Goal: Task Accomplishment & Management: Use online tool/utility

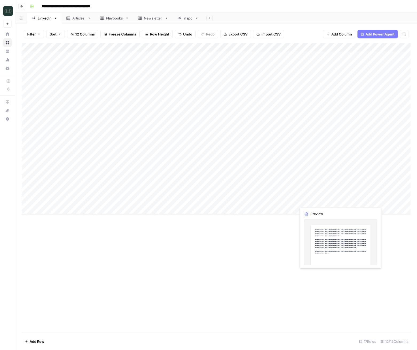
click at [323, 201] on div "Add Column" at bounding box center [216, 129] width 389 height 172
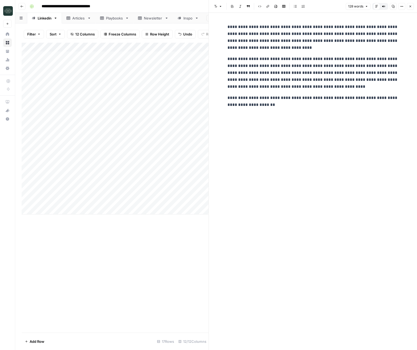
click at [413, 8] on button "Close" at bounding box center [410, 6] width 7 height 7
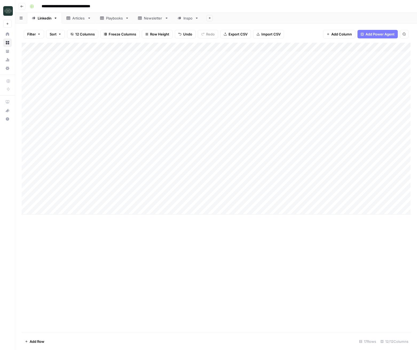
click at [148, 211] on div "Add Column" at bounding box center [216, 129] width 389 height 172
click at [145, 210] on div "Add Column" at bounding box center [216, 129] width 389 height 172
type textarea "**********"
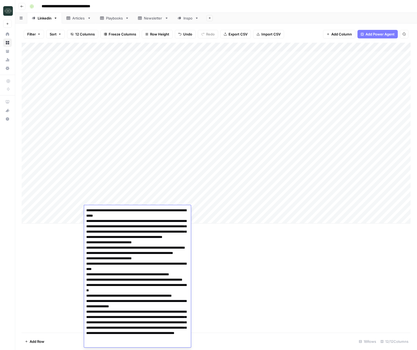
scroll to position [31, 0]
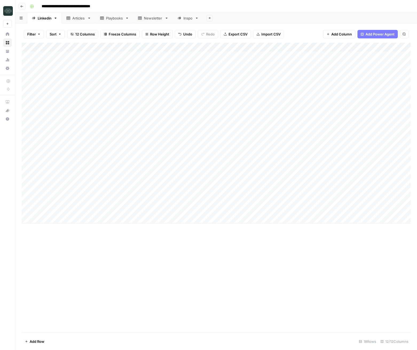
click at [199, 230] on div "Add Column" at bounding box center [216, 188] width 389 height 290
click at [187, 210] on div "Add Column" at bounding box center [216, 133] width 389 height 181
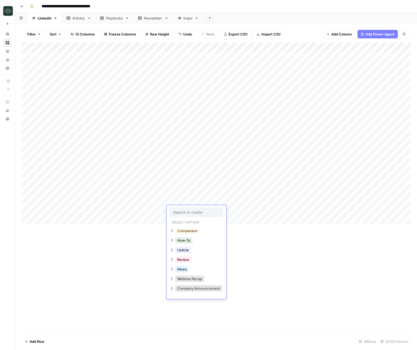
scroll to position [18, 0]
click at [184, 278] on button "Viral" at bounding box center [180, 280] width 11 height 6
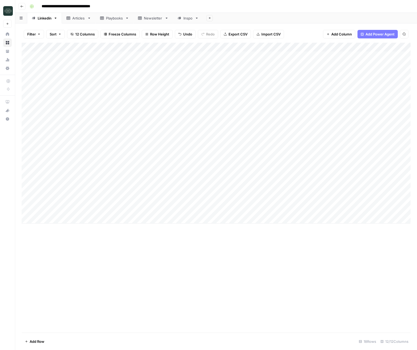
click at [209, 212] on div "Add Column" at bounding box center [216, 133] width 389 height 181
click at [218, 238] on button "Medium ( 120-200 words)" at bounding box center [231, 240] width 47 height 6
click at [269, 209] on div "Add Column" at bounding box center [216, 133] width 389 height 181
click at [135, 222] on div "Add Column" at bounding box center [216, 133] width 389 height 181
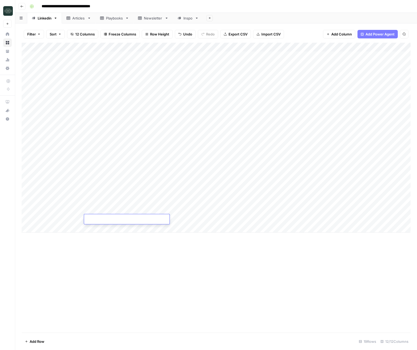
type textarea "**********"
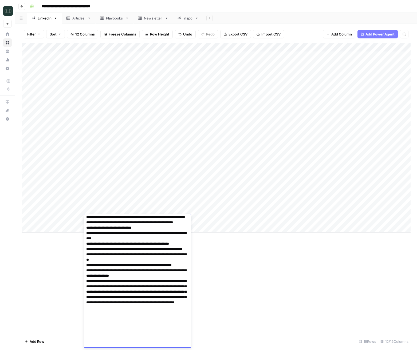
click at [182, 247] on textarea at bounding box center [137, 262] width 107 height 173
click at [208, 239] on div "Add Column" at bounding box center [216, 188] width 389 height 290
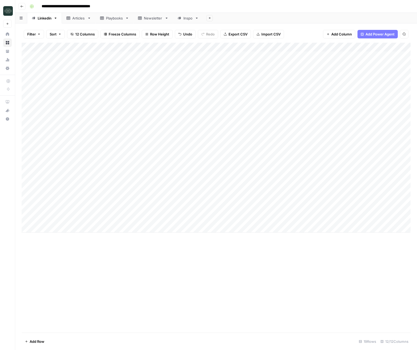
click at [188, 221] on div "Add Column" at bounding box center [216, 138] width 389 height 190
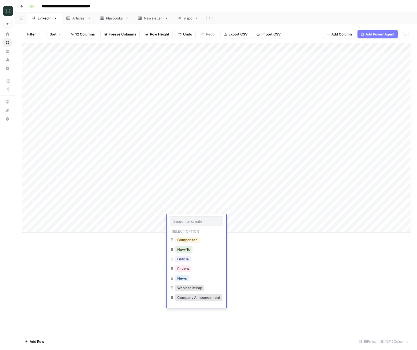
click at [189, 242] on button "Comparison" at bounding box center [187, 240] width 25 height 6
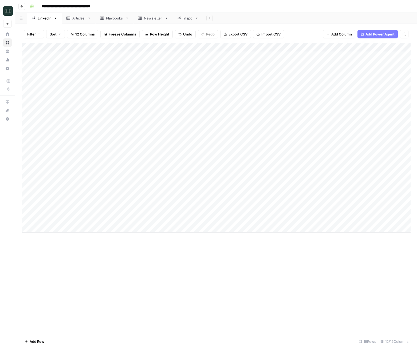
click at [218, 218] on div "Add Column" at bounding box center [216, 138] width 389 height 190
click at [231, 250] on button "Medium ( 120-200 words)" at bounding box center [231, 249] width 47 height 6
click at [279, 218] on div "Add Column" at bounding box center [216, 138] width 389 height 190
click at [139, 229] on div "Add Column" at bounding box center [216, 138] width 389 height 190
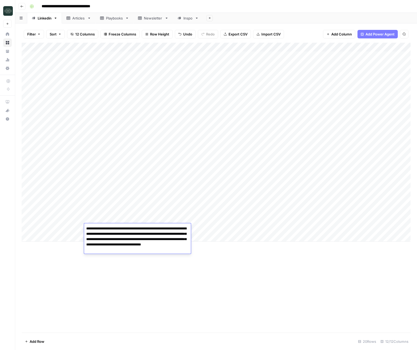
drag, startPoint x: 251, startPoint y: 268, endPoint x: 285, endPoint y: 256, distance: 36.4
click at [251, 268] on div "Add Column" at bounding box center [216, 188] width 389 height 290
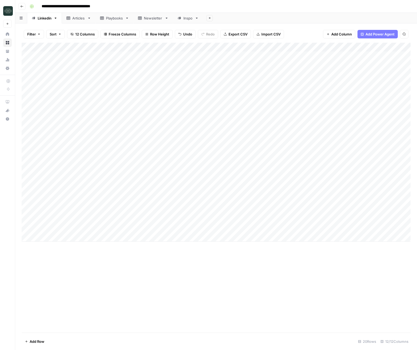
click at [72, 228] on div "Add Column" at bounding box center [216, 142] width 389 height 199
drag, startPoint x: 327, startPoint y: 291, endPoint x: 396, endPoint y: 268, distance: 72.4
click at [327, 290] on div "Add Column" at bounding box center [216, 188] width 389 height 290
click at [125, 228] on div "Add Column" at bounding box center [216, 142] width 389 height 199
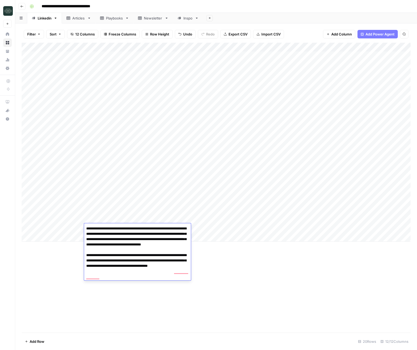
paste textarea "**********"
type textarea "**********"
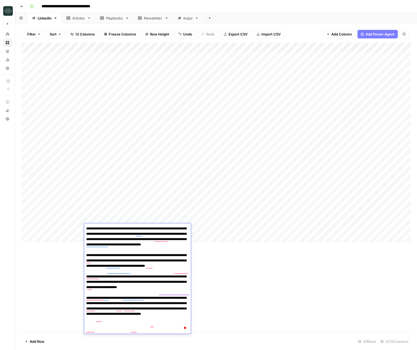
click at [228, 287] on div "Add Column" at bounding box center [216, 188] width 389 height 290
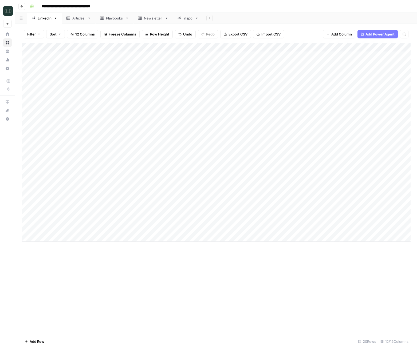
click at [181, 226] on div "Add Column" at bounding box center [216, 142] width 389 height 199
click at [183, 227] on div "Add Column" at bounding box center [216, 142] width 389 height 199
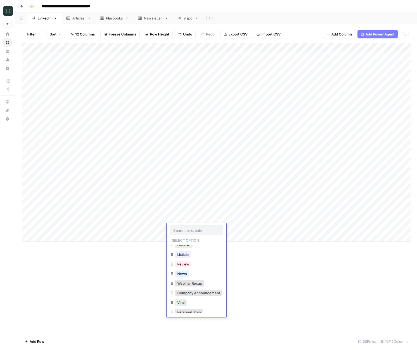
scroll to position [18, 0]
click at [190, 307] on button "Personal Story" at bounding box center [189, 308] width 28 height 6
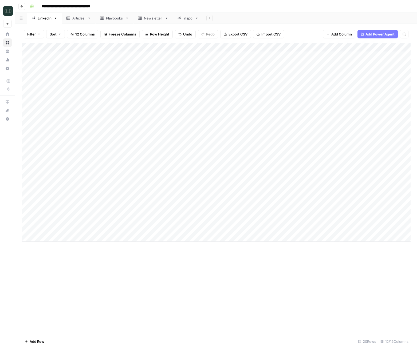
click at [238, 224] on div "Add Column" at bounding box center [216, 142] width 389 height 199
drag, startPoint x: 238, startPoint y: 258, endPoint x: 243, endPoint y: 253, distance: 7.8
click at [238, 258] on button "Medium ( 120-200 words)" at bounding box center [231, 258] width 47 height 6
click at [212, 230] on div "Add Column" at bounding box center [216, 142] width 389 height 199
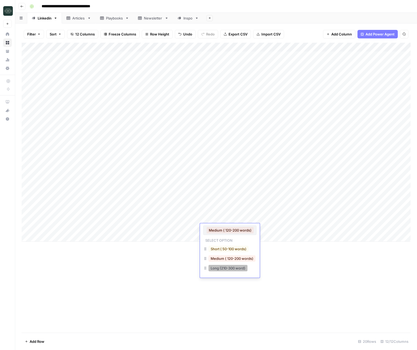
drag, startPoint x: 212, startPoint y: 269, endPoint x: 266, endPoint y: 226, distance: 68.5
click at [212, 269] on button "Long (210-300 word)" at bounding box center [227, 268] width 39 height 6
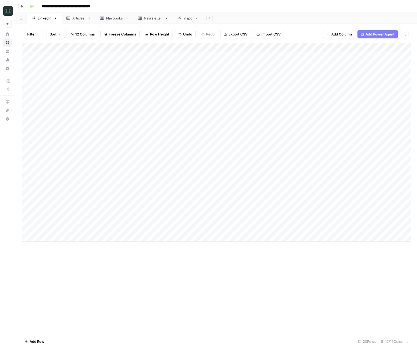
click at [236, 230] on div "Add Column" at bounding box center [216, 142] width 389 height 199
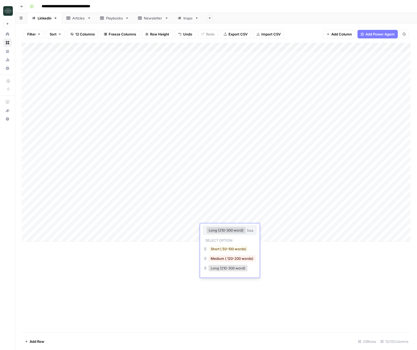
click at [236, 230] on button "Long (210-300 word)" at bounding box center [226, 230] width 39 height 6
click at [230, 261] on button "Medium ( 120-200 words)" at bounding box center [231, 258] width 47 height 6
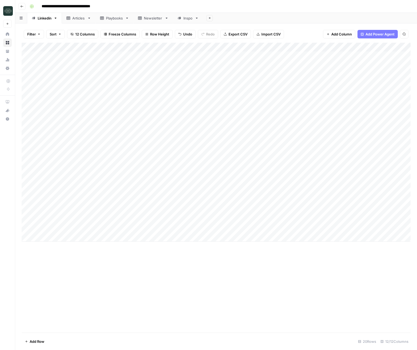
click at [276, 231] on div "Add Column" at bounding box center [216, 142] width 389 height 199
click at [328, 219] on div "Add Column" at bounding box center [216, 142] width 389 height 199
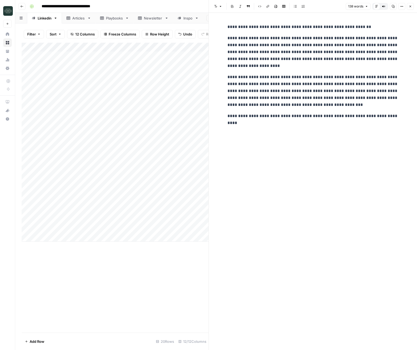
click at [412, 5] on icon "button" at bounding box center [410, 6] width 3 height 3
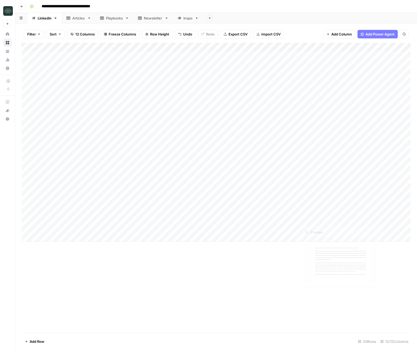
click at [316, 211] on div "Add Column" at bounding box center [216, 142] width 389 height 199
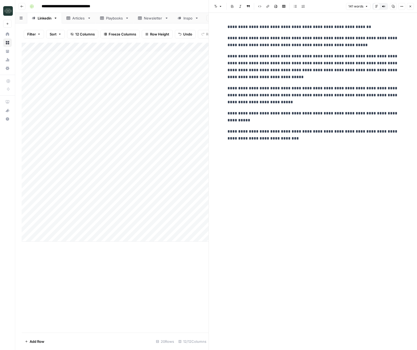
click at [410, 4] on button "Close" at bounding box center [410, 6] width 7 height 7
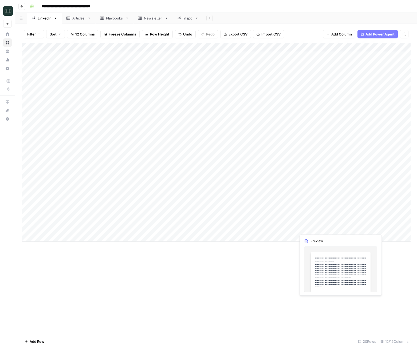
click at [314, 229] on div "Add Column" at bounding box center [216, 142] width 389 height 199
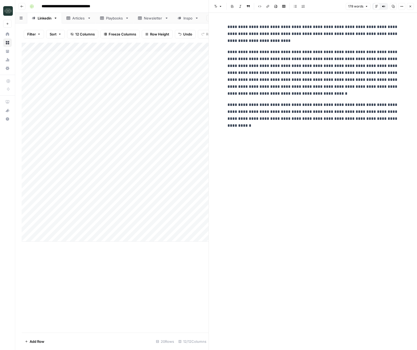
click at [408, 5] on button "Close" at bounding box center [410, 6] width 7 height 7
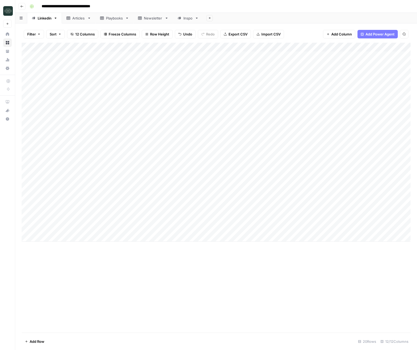
click at [285, 227] on div "Add Column" at bounding box center [216, 142] width 389 height 199
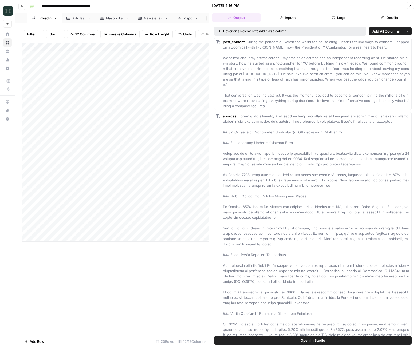
click at [344, 20] on button "Logs" at bounding box center [338, 17] width 49 height 9
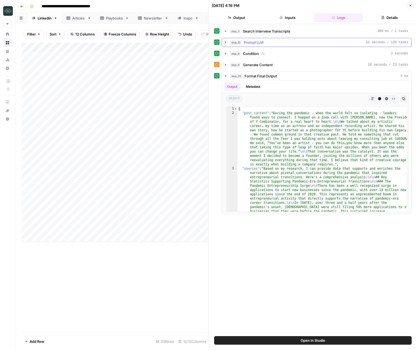
click at [257, 41] on span "Prompt LLM" at bounding box center [254, 42] width 20 height 5
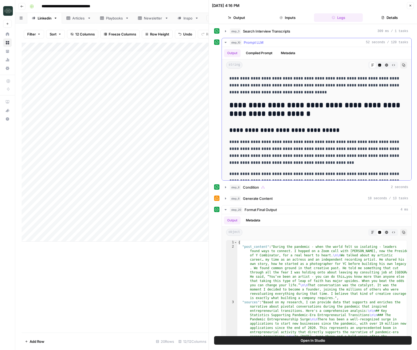
click at [257, 41] on span "Prompt LLM" at bounding box center [254, 42] width 20 height 5
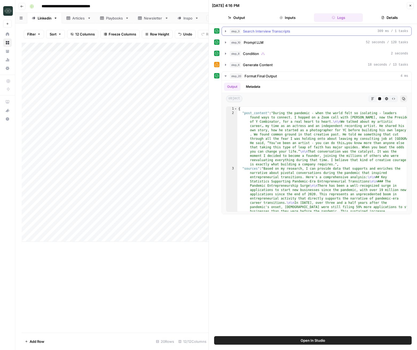
click at [259, 34] on button "step_3 Search Interview Transcripts 309 ms / 1 tasks" at bounding box center [316, 31] width 189 height 9
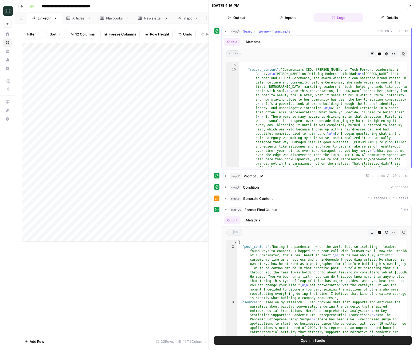
scroll to position [336, 0]
click at [409, 2] on button "Close" at bounding box center [410, 5] width 7 height 7
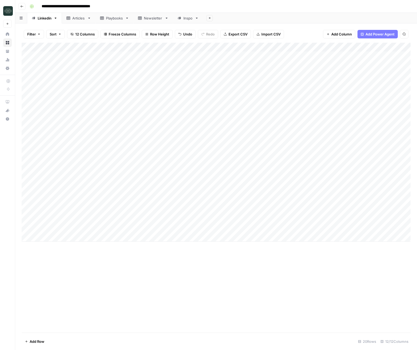
click at [313, 230] on div "Add Column" at bounding box center [216, 142] width 389 height 199
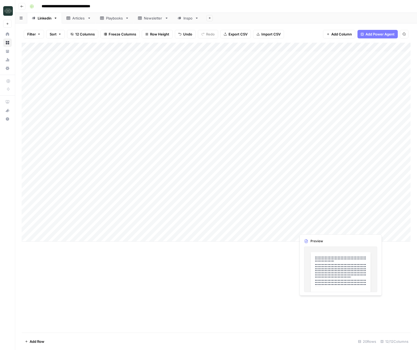
click at [313, 230] on div "Add Column" at bounding box center [216, 142] width 389 height 199
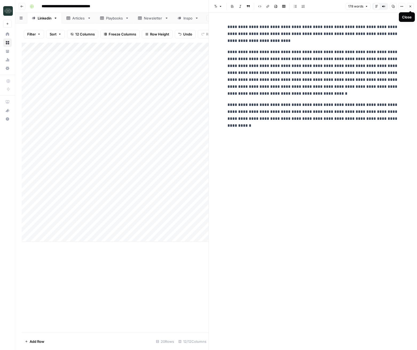
drag, startPoint x: 411, startPoint y: 7, endPoint x: 413, endPoint y: 9, distance: 3.0
click at [411, 7] on icon "button" at bounding box center [410, 6] width 3 height 3
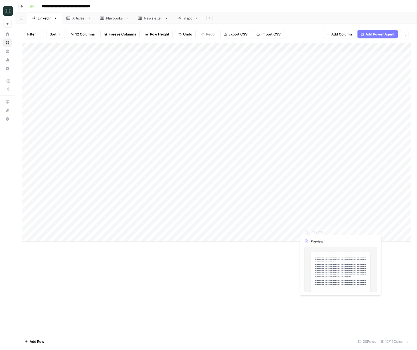
click at [315, 219] on div "Add Column" at bounding box center [216, 142] width 389 height 199
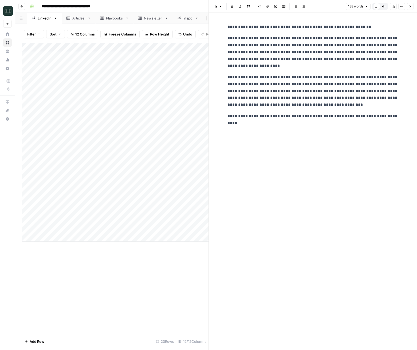
click at [185, 253] on div "Add Column" at bounding box center [115, 188] width 187 height 290
click at [408, 8] on button "Close" at bounding box center [410, 6] width 7 height 7
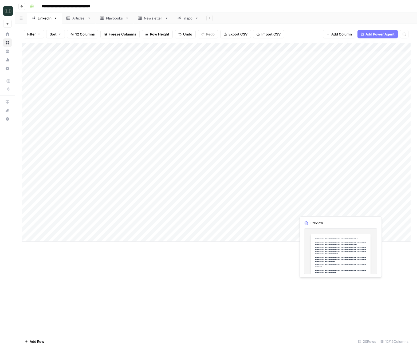
click at [312, 211] on div "Add Column" at bounding box center [216, 142] width 389 height 199
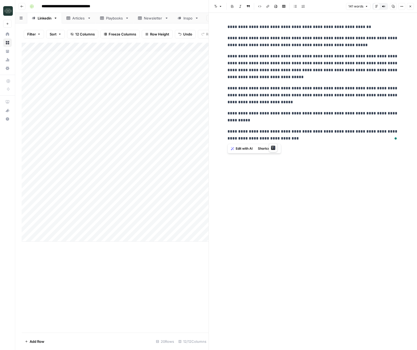
drag, startPoint x: 258, startPoint y: 100, endPoint x: 220, endPoint y: 24, distance: 84.5
click at [220, 24] on div "**********" at bounding box center [313, 181] width 208 height 337
drag, startPoint x: 266, startPoint y: 238, endPoint x: 363, endPoint y: 33, distance: 226.2
click at [266, 237] on div "**********" at bounding box center [312, 181] width 177 height 337
click at [410, 8] on button "Close" at bounding box center [410, 6] width 7 height 7
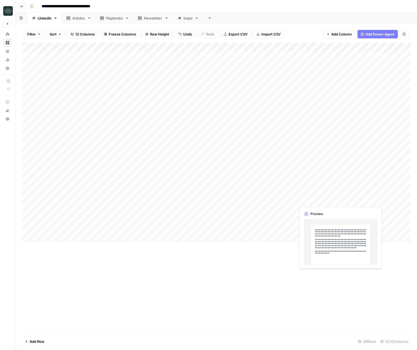
click at [306, 203] on div "Add Column" at bounding box center [216, 142] width 389 height 199
click at [307, 203] on div "Add Column" at bounding box center [216, 142] width 389 height 199
click at [307, 203] on div at bounding box center [320, 201] width 49 height 10
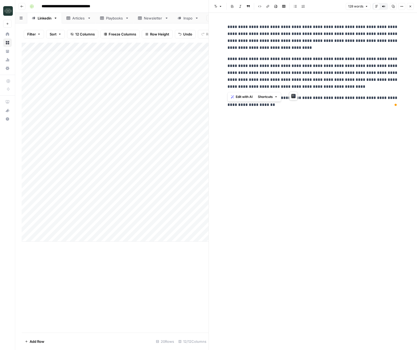
drag, startPoint x: 227, startPoint y: 59, endPoint x: 310, endPoint y: 84, distance: 86.8
click at [310, 84] on p "**********" at bounding box center [312, 73] width 171 height 35
click at [116, 208] on div "Add Column" at bounding box center [115, 142] width 187 height 199
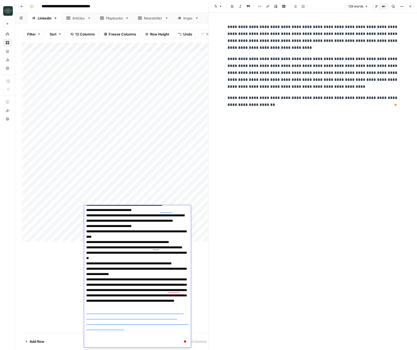
scroll to position [32, 0]
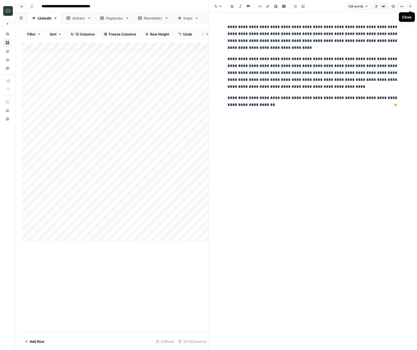
click at [410, 6] on icon "button" at bounding box center [410, 7] width 2 height 2
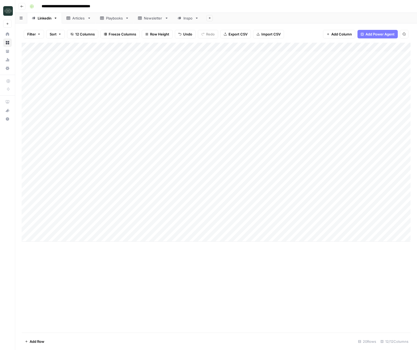
click at [118, 230] on div "Add Column" at bounding box center [216, 142] width 389 height 199
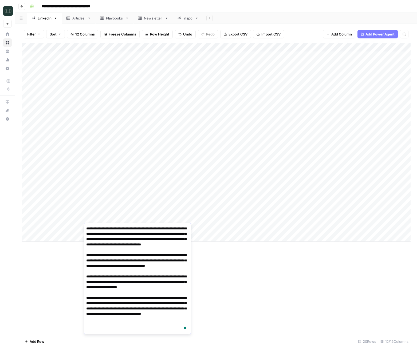
click at [118, 220] on div "Add Column" at bounding box center [216, 142] width 389 height 199
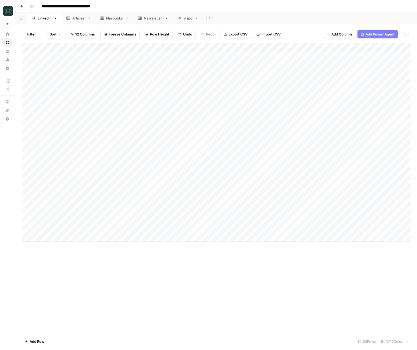
click at [118, 220] on div "Add Column" at bounding box center [216, 142] width 389 height 199
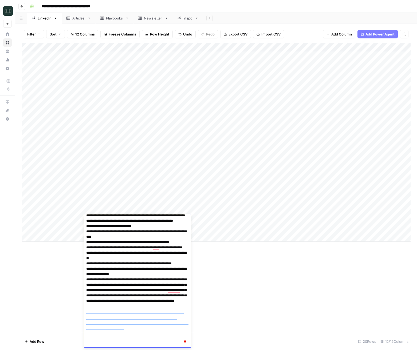
scroll to position [41, 0]
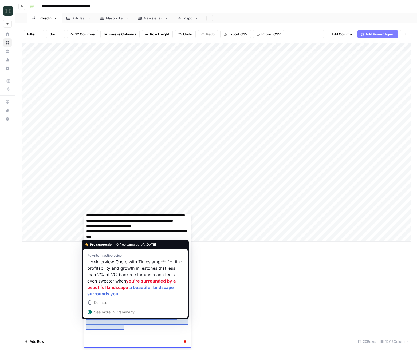
click at [131, 344] on textarea "To enrich screen reader interactions, please activate Accessibility in Grammarl…" at bounding box center [137, 261] width 107 height 173
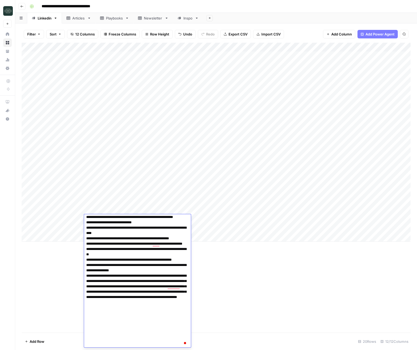
scroll to position [50, 0]
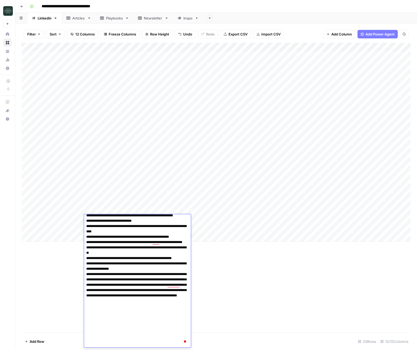
type textarea "**********"
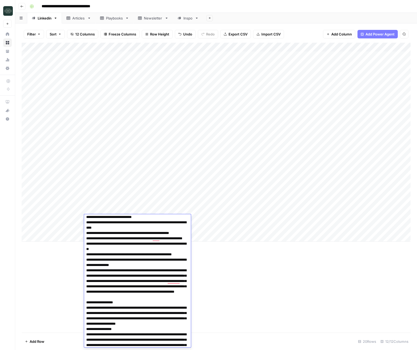
scroll to position [227, 0]
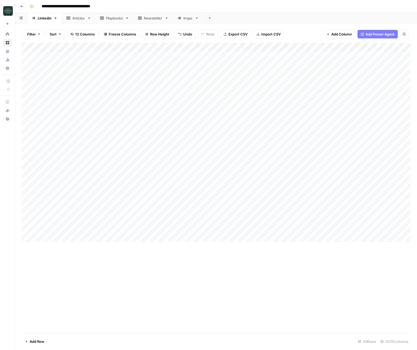
click at [236, 314] on div "Add Column" at bounding box center [216, 188] width 389 height 290
click at [292, 219] on div "Add Column" at bounding box center [216, 142] width 389 height 199
click at [111, 219] on div "Add Column" at bounding box center [216, 142] width 389 height 199
click at [133, 237] on div "Add Column" at bounding box center [216, 142] width 389 height 199
type textarea "**********"
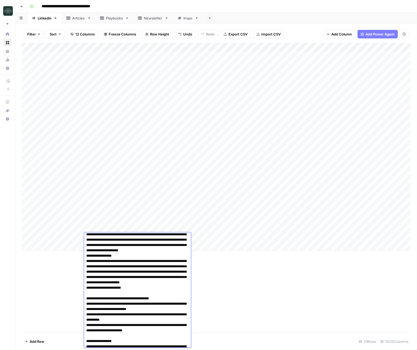
scroll to position [140, 0]
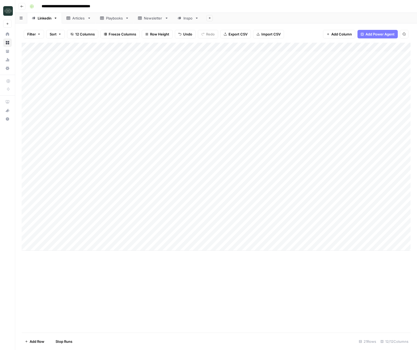
drag, startPoint x: 197, startPoint y: 239, endPoint x: 192, endPoint y: 240, distance: 4.5
click at [197, 239] on div "Add Column" at bounding box center [216, 147] width 389 height 208
click at [192, 240] on div "Add Column" at bounding box center [216, 147] width 389 height 208
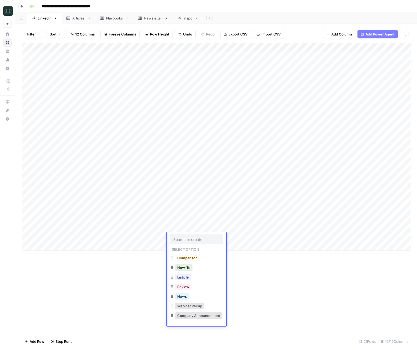
scroll to position [18, 0]
drag, startPoint x: 191, startPoint y: 317, endPoint x: 200, endPoint y: 287, distance: 31.0
click at [191, 317] on button "Personal Story" at bounding box center [189, 317] width 28 height 6
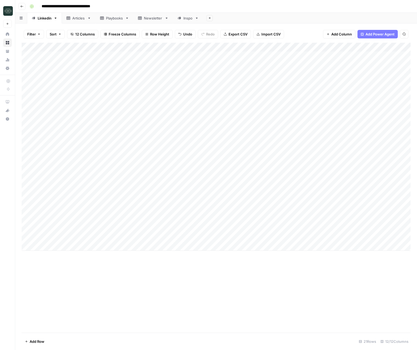
click at [223, 238] on div "Add Column" at bounding box center [216, 147] width 389 height 208
click at [223, 267] on button "Medium ( 120-200 words)" at bounding box center [231, 267] width 47 height 6
click at [265, 238] on div "Add Column" at bounding box center [216, 147] width 389 height 208
click at [313, 231] on div "Add Column" at bounding box center [216, 147] width 389 height 208
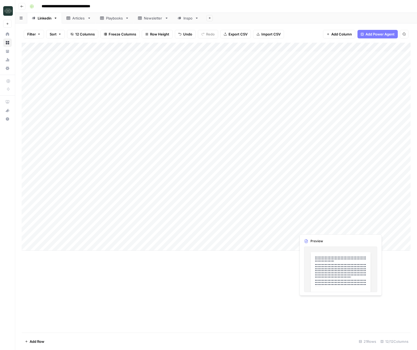
click at [313, 231] on div "Add Column" at bounding box center [216, 147] width 389 height 208
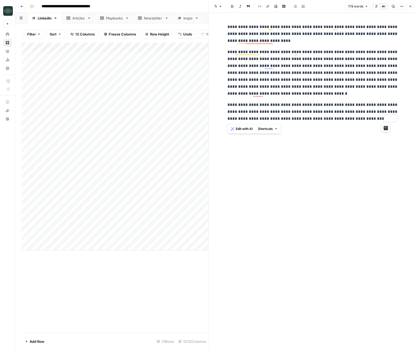
drag, startPoint x: 389, startPoint y: 120, endPoint x: 226, endPoint y: 26, distance: 188.4
click at [226, 27] on div "**********" at bounding box center [312, 72] width 177 height 103
click at [269, 48] on div "**********" at bounding box center [312, 72] width 177 height 103
click at [411, 8] on button "Close" at bounding box center [410, 6] width 7 height 7
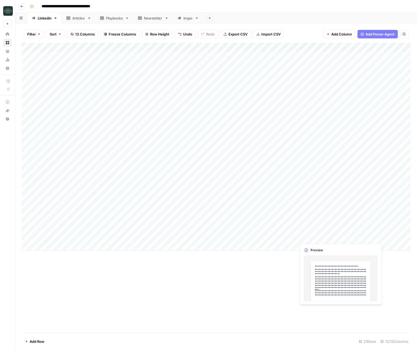
click at [326, 238] on div "Add Column" at bounding box center [216, 147] width 389 height 208
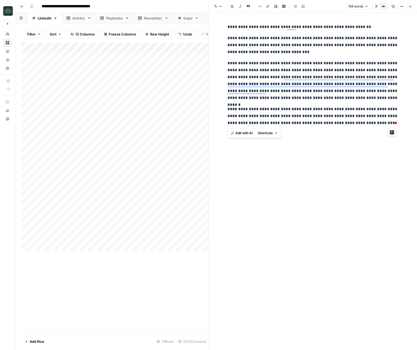
drag, startPoint x: 349, startPoint y: 106, endPoint x: 227, endPoint y: 27, distance: 146.1
click at [227, 27] on div "**********" at bounding box center [312, 74] width 177 height 107
click at [254, 56] on div "**********" at bounding box center [312, 74] width 177 height 107
click at [412, 6] on span "Close" at bounding box center [412, 6] width 0 height 0
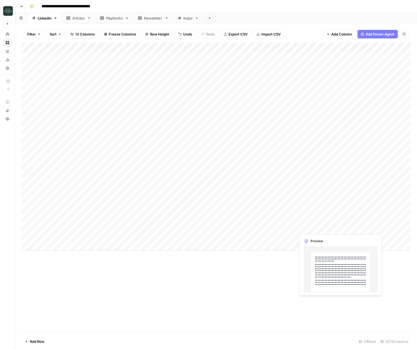
click at [318, 229] on div "Add Column" at bounding box center [216, 147] width 389 height 208
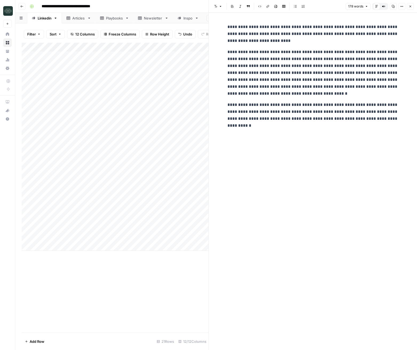
click at [105, 268] on div "Add Column" at bounding box center [115, 188] width 187 height 290
click at [95, 244] on div "Add Column" at bounding box center [115, 147] width 187 height 208
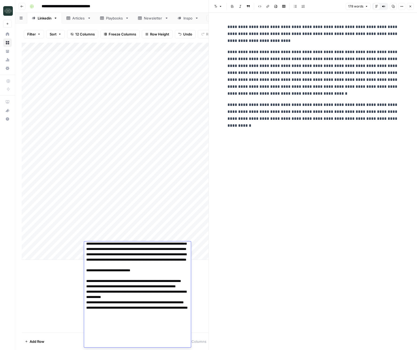
click at [102, 248] on textarea at bounding box center [137, 276] width 107 height 146
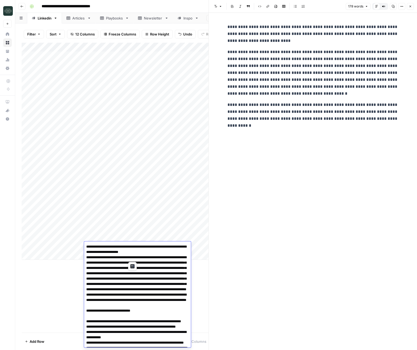
drag, startPoint x: 86, startPoint y: 247, endPoint x: 133, endPoint y: 257, distance: 47.5
click at [133, 257] on textarea at bounding box center [137, 316] width 107 height 146
type textarea "**********"
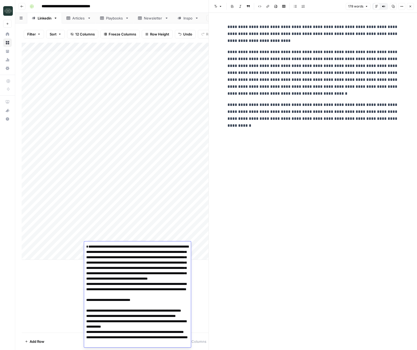
click at [54, 247] on div "Add Column" at bounding box center [115, 151] width 187 height 217
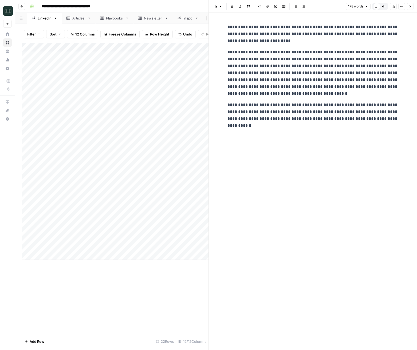
click at [54, 247] on div "Add Column" at bounding box center [115, 151] width 187 height 217
drag, startPoint x: 42, startPoint y: 247, endPoint x: 22, endPoint y: 246, distance: 19.8
click at [23, 247] on body "**********" at bounding box center [208, 175] width 417 height 350
drag, startPoint x: 80, startPoint y: 258, endPoint x: 108, endPoint y: 252, distance: 28.6
click at [108, 252] on textarea "**********" at bounding box center [83, 252] width 107 height 18
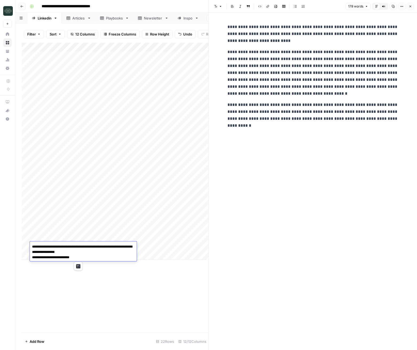
type textarea "**********"
drag, startPoint x: 112, startPoint y: 280, endPoint x: 118, endPoint y: 275, distance: 8.2
click at [112, 280] on div "Add Column" at bounding box center [115, 188] width 187 height 290
click at [180, 248] on div "Add Column" at bounding box center [115, 151] width 187 height 217
click at [180, 247] on div "Add Column" at bounding box center [115, 151] width 187 height 217
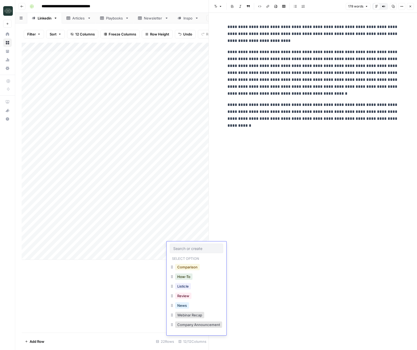
click at [187, 268] on button "Comparison" at bounding box center [187, 267] width 25 height 6
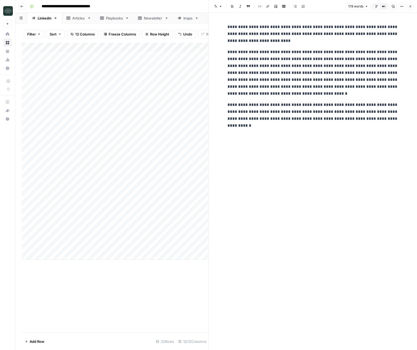
click at [407, 6] on button "Close" at bounding box center [410, 6] width 7 height 7
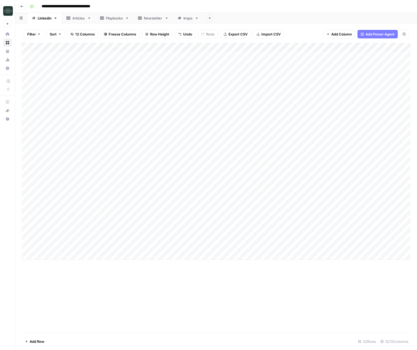
click at [230, 244] on div "Add Column" at bounding box center [216, 151] width 389 height 217
click at [240, 284] on button "Long (210-300 word)" at bounding box center [227, 286] width 39 height 6
click at [271, 248] on div "Add Column" at bounding box center [216, 151] width 389 height 217
click at [111, 246] on div "Add Column" at bounding box center [216, 151] width 389 height 217
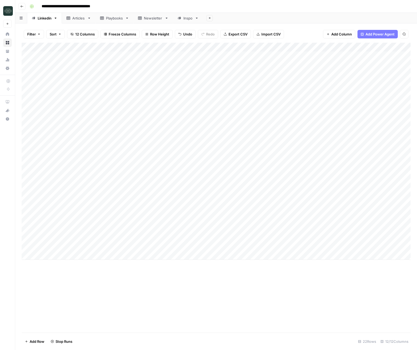
click at [111, 246] on div "Add Column" at bounding box center [216, 151] width 389 height 217
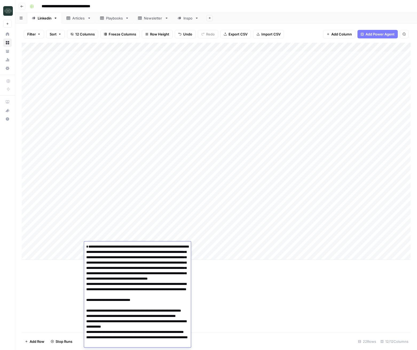
scroll to position [31, 0]
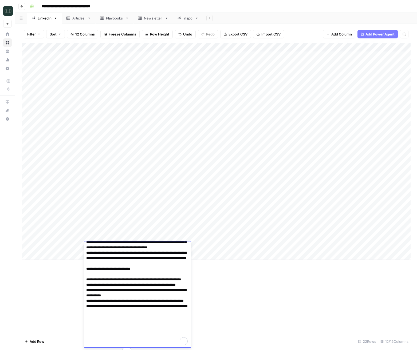
click at [227, 288] on div "Add Column" at bounding box center [216, 188] width 389 height 290
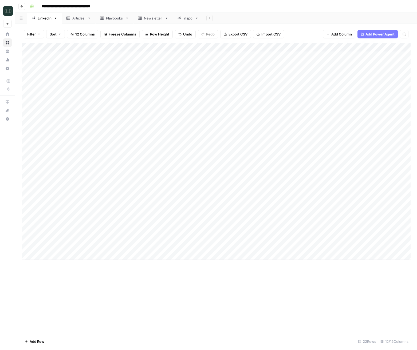
click at [125, 257] on div "Add Column" at bounding box center [216, 151] width 389 height 217
type textarea "**********"
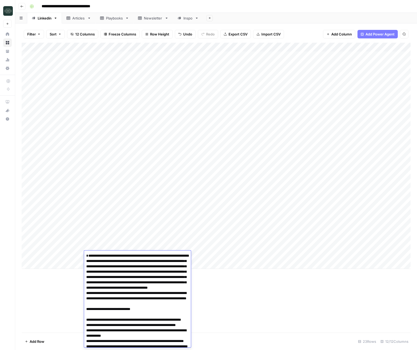
scroll to position [39, 0]
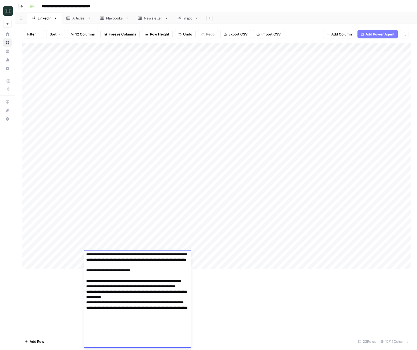
click at [220, 289] on div "Add Column" at bounding box center [216, 188] width 389 height 290
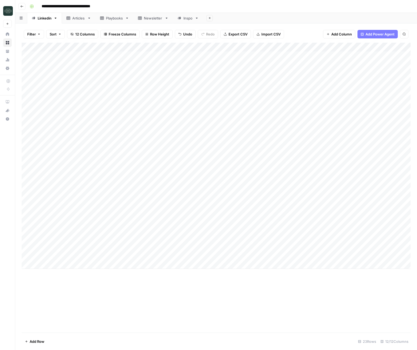
click at [53, 246] on div "Add Column" at bounding box center [216, 156] width 389 height 226
drag, startPoint x: 113, startPoint y: 290, endPoint x: 102, endPoint y: 284, distance: 11.9
click at [112, 289] on div "Add Column" at bounding box center [216, 188] width 389 height 290
click at [69, 255] on div "Add Column" at bounding box center [216, 156] width 389 height 226
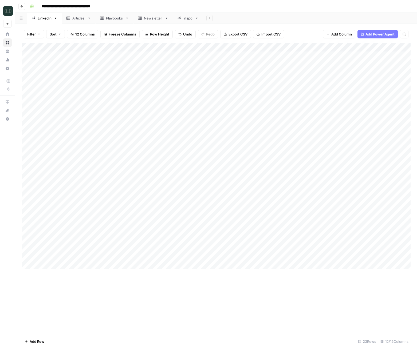
click at [69, 255] on div "Add Column" at bounding box center [216, 156] width 389 height 226
type textarea "**********"
drag, startPoint x: 227, startPoint y: 305, endPoint x: 222, endPoint y: 290, distance: 16.0
click at [227, 304] on div "Add Column" at bounding box center [216, 188] width 389 height 290
click at [182, 258] on div "Add Column" at bounding box center [216, 156] width 389 height 226
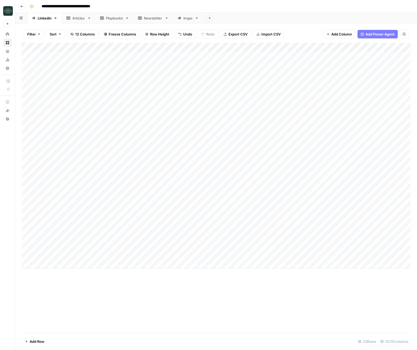
click at [182, 258] on div "Add Column" at bounding box center [216, 156] width 389 height 226
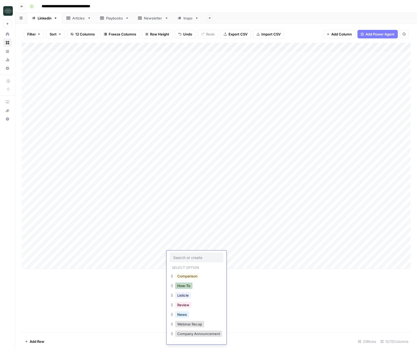
scroll to position [18, 0]
click at [185, 334] on button "Personal Story" at bounding box center [189, 335] width 28 height 6
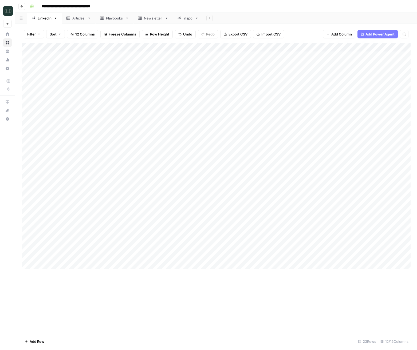
click at [220, 256] on div "Add Column" at bounding box center [216, 156] width 389 height 226
click at [228, 295] on button "Long (210-300 word)" at bounding box center [227, 295] width 39 height 6
click at [267, 256] on div "Add Column" at bounding box center [216, 156] width 389 height 226
click at [66, 267] on div "Add Column" at bounding box center [216, 156] width 389 height 226
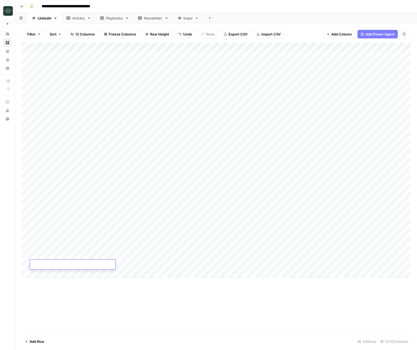
type textarea "**********"
drag, startPoint x: 196, startPoint y: 302, endPoint x: 201, endPoint y: 300, distance: 5.3
click at [196, 302] on div "Add Column" at bounding box center [216, 188] width 389 height 290
click at [145, 262] on div "Add Column" at bounding box center [216, 160] width 389 height 235
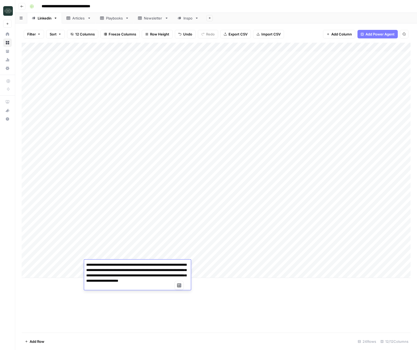
drag, startPoint x: 162, startPoint y: 276, endPoint x: 186, endPoint y: 276, distance: 24.6
click at [186, 276] on textarea "**********" at bounding box center [137, 275] width 107 height 29
type textarea "**********"
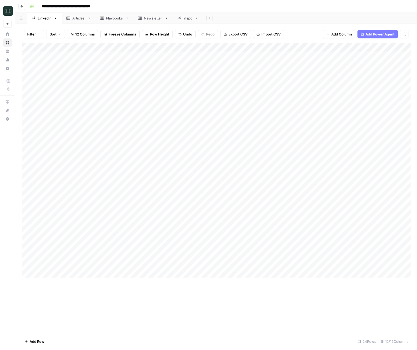
click at [186, 267] on div "Add Column" at bounding box center [216, 160] width 389 height 235
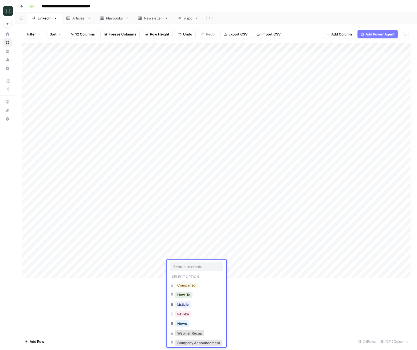
drag, startPoint x: 188, startPoint y: 289, endPoint x: 187, endPoint y: 287, distance: 2.7
click at [188, 289] on div "Comparison" at bounding box center [196, 286] width 53 height 10
click at [187, 286] on button "Comparison" at bounding box center [187, 285] width 25 height 6
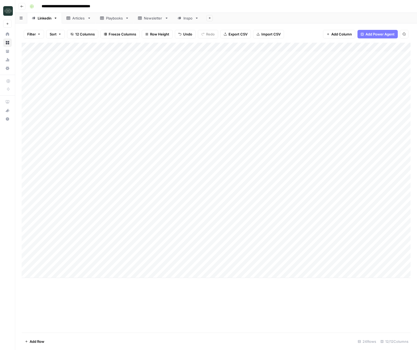
click at [221, 263] on div "Add Column" at bounding box center [216, 160] width 389 height 235
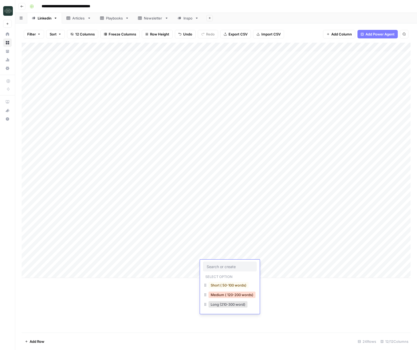
click at [227, 292] on button "Medium ( 120-200 words)" at bounding box center [231, 295] width 47 height 6
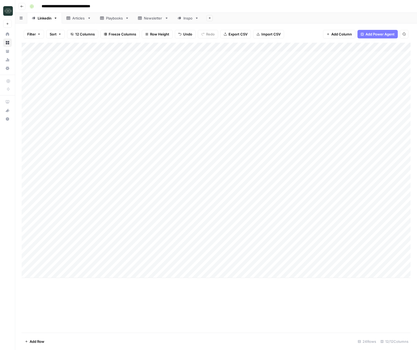
click at [277, 261] on div "Add Column" at bounding box center [216, 160] width 389 height 235
click at [285, 236] on div "Add Column" at bounding box center [216, 160] width 389 height 235
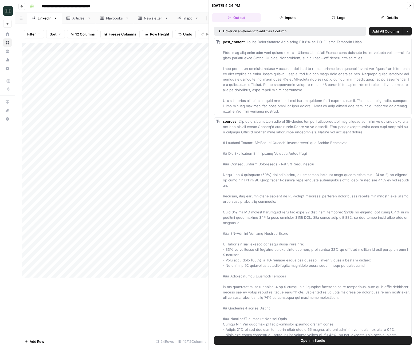
click at [298, 16] on button "Inputs" at bounding box center [287, 17] width 49 height 9
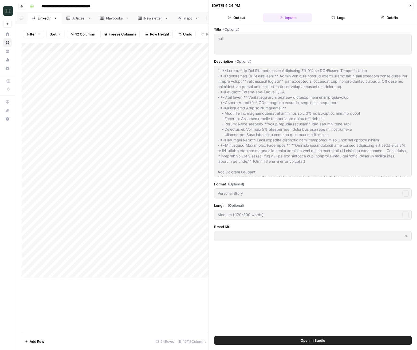
type input "Ground"
click at [339, 15] on button "Logs" at bounding box center [338, 17] width 49 height 9
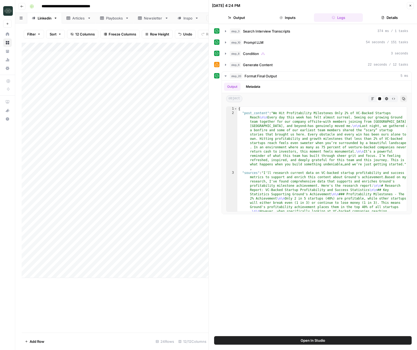
click at [318, 15] on button "Logs" at bounding box center [338, 17] width 49 height 9
click at [268, 14] on button "Inputs" at bounding box center [287, 17] width 49 height 9
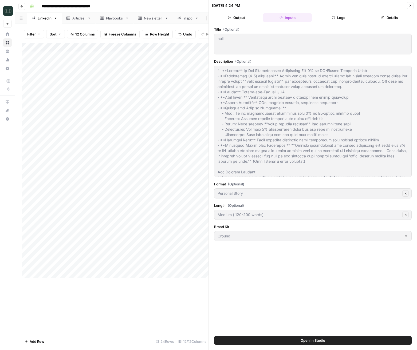
click at [315, 17] on button "Logs" at bounding box center [338, 17] width 49 height 9
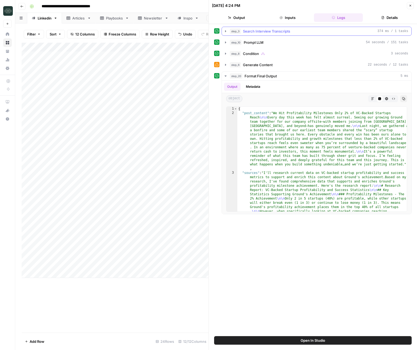
click at [266, 32] on span "Search Interview Transcripts" at bounding box center [266, 31] width 47 height 5
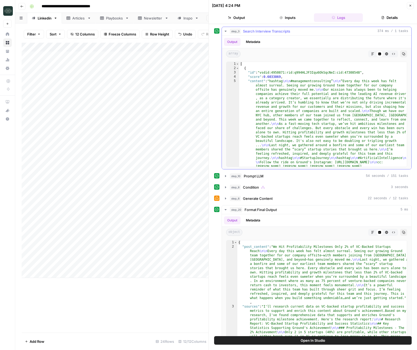
click at [266, 32] on span "Search Interview Transcripts" at bounding box center [266, 31] width 47 height 5
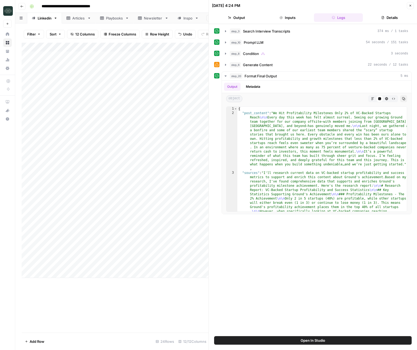
click at [410, 6] on icon "button" at bounding box center [410, 5] width 3 height 3
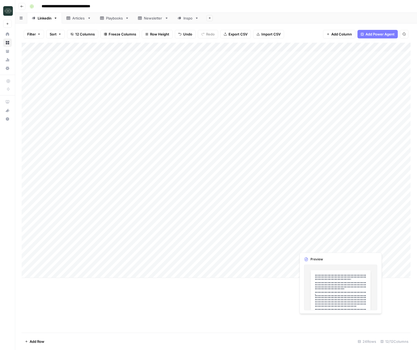
click at [318, 247] on div "Add Column" at bounding box center [216, 160] width 389 height 235
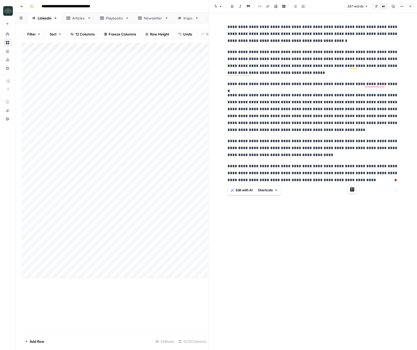
drag, startPoint x: 317, startPoint y: 116, endPoint x: 228, endPoint y: 28, distance: 125.5
click at [228, 28] on div "**********" at bounding box center [312, 103] width 177 height 164
click at [253, 31] on p "**********" at bounding box center [312, 33] width 171 height 21
click at [410, 6] on icon "button" at bounding box center [410, 7] width 2 height 2
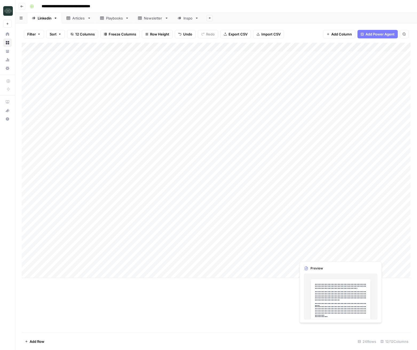
click at [305, 258] on div "Add Column" at bounding box center [216, 160] width 389 height 235
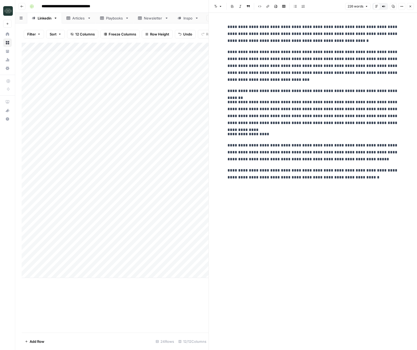
click at [409, 8] on button "Close" at bounding box center [410, 6] width 7 height 7
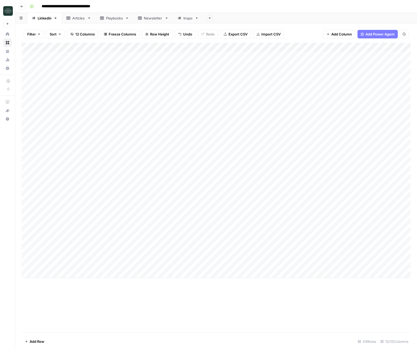
click at [54, 256] on div "Add Column" at bounding box center [216, 160] width 389 height 235
click at [60, 274] on div "Add Column" at bounding box center [216, 160] width 389 height 235
type textarea "**********"
click at [122, 257] on div "Add Column" at bounding box center [216, 165] width 389 height 244
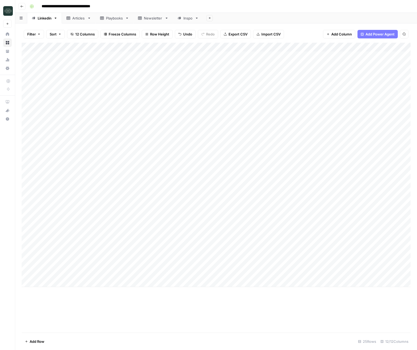
click at [122, 257] on div "Add Column" at bounding box center [216, 165] width 389 height 244
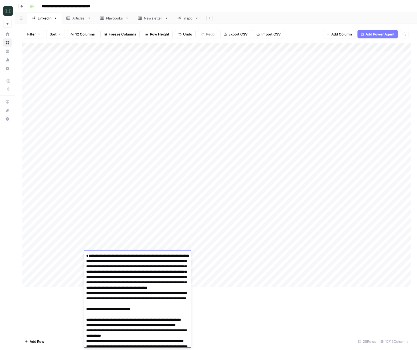
scroll to position [40, 0]
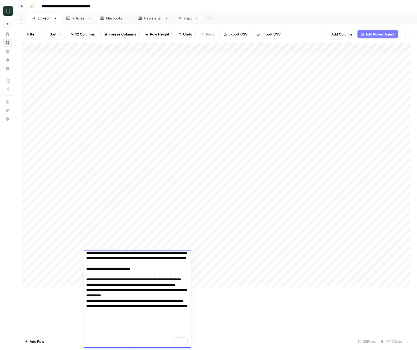
click at [230, 315] on div "Add Column" at bounding box center [216, 188] width 389 height 290
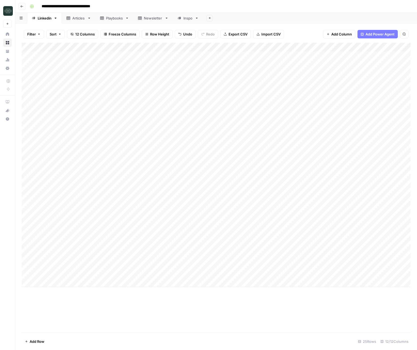
click at [108, 273] on div "Add Column" at bounding box center [216, 165] width 389 height 244
type textarea "**********"
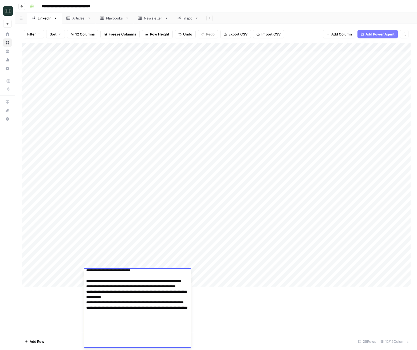
drag, startPoint x: 225, startPoint y: 306, endPoint x: 223, endPoint y: 295, distance: 11.1
click at [225, 306] on div "Add Column" at bounding box center [216, 188] width 389 height 290
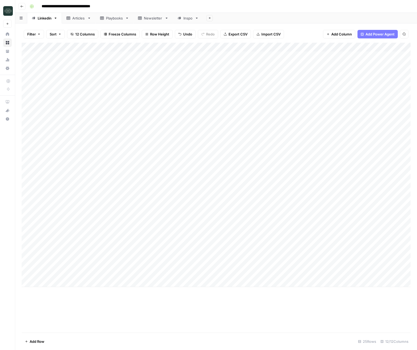
click at [220, 276] on div "Add Column" at bounding box center [216, 165] width 389 height 244
click at [193, 274] on div "Add Column" at bounding box center [216, 165] width 389 height 244
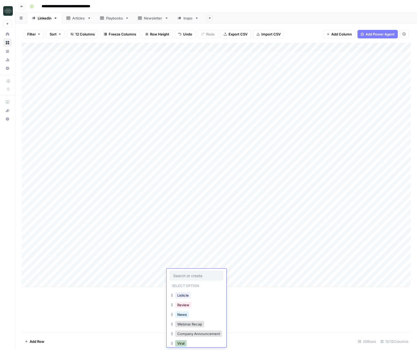
click at [183, 343] on button "Viral" at bounding box center [180, 343] width 11 height 6
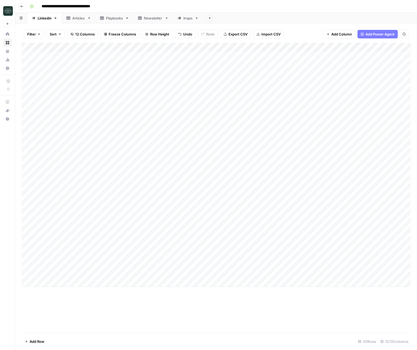
click at [218, 273] on div "Add Column" at bounding box center [216, 165] width 389 height 244
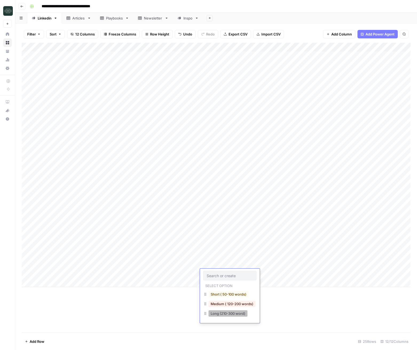
drag, startPoint x: 235, startPoint y: 317, endPoint x: 245, endPoint y: 279, distance: 38.5
click at [235, 317] on button "Long (210-300 word)" at bounding box center [227, 313] width 39 height 6
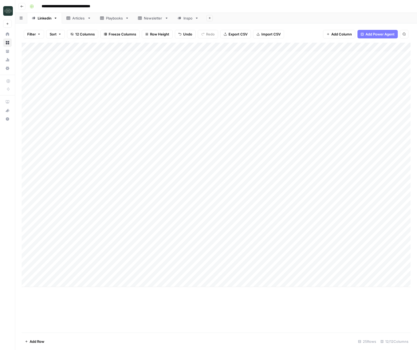
click at [266, 274] on div "Add Column" at bounding box center [216, 165] width 389 height 244
click at [393, 335] on div "Tasks Limit Reached. You've reached your tasks limit for this month. Go to your…" at bounding box center [373, 326] width 66 height 21
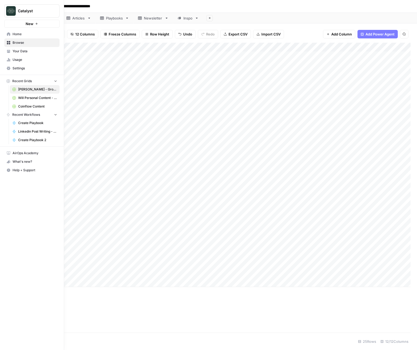
click at [16, 62] on span "Usage" at bounding box center [35, 59] width 45 height 5
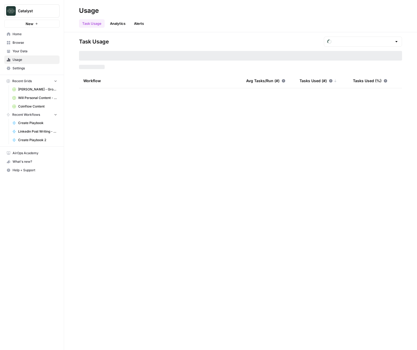
type input "August Included Tasks"
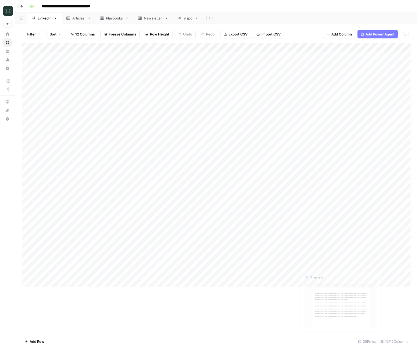
click at [303, 266] on div "Add Column" at bounding box center [216, 165] width 389 height 244
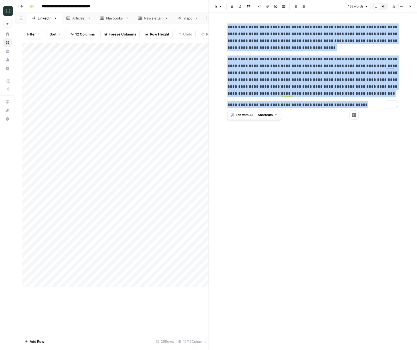
drag, startPoint x: 284, startPoint y: 70, endPoint x: 220, endPoint y: 27, distance: 76.9
click at [219, 27] on div "**********" at bounding box center [313, 181] width 208 height 337
click at [338, 56] on p "**********" at bounding box center [312, 77] width 171 height 42
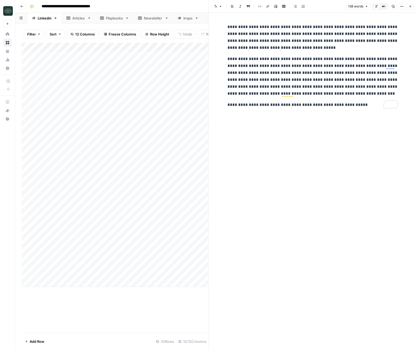
click at [415, 171] on div "**********" at bounding box center [313, 181] width 208 height 337
click at [274, 222] on div "**********" at bounding box center [312, 181] width 177 height 337
click at [411, 7] on icon "button" at bounding box center [410, 6] width 3 height 3
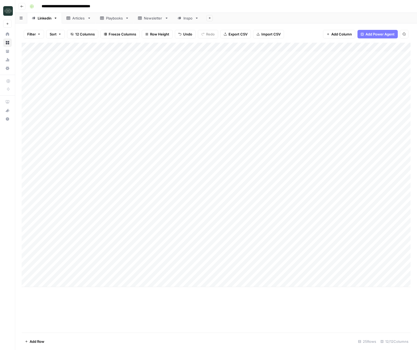
click at [188, 265] on div "Add Column" at bounding box center [216, 165] width 389 height 244
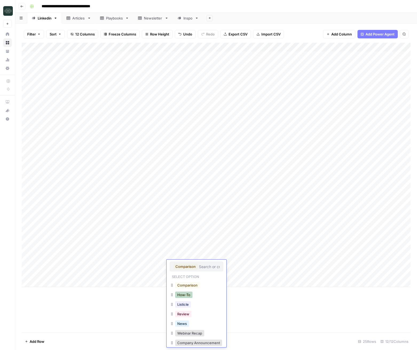
click at [184, 294] on button "How-To" at bounding box center [183, 295] width 17 height 6
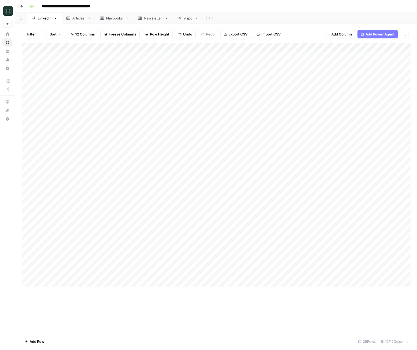
click at [265, 264] on div "Add Column" at bounding box center [216, 165] width 389 height 244
click at [290, 265] on div "Add Column" at bounding box center [216, 165] width 389 height 244
click at [292, 274] on div "Add Column" at bounding box center [216, 165] width 389 height 244
click at [275, 274] on div "Add Column" at bounding box center [216, 165] width 389 height 244
click at [292, 265] on div "Add Column" at bounding box center [216, 165] width 389 height 244
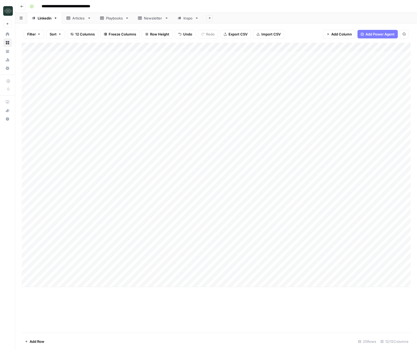
click at [44, 279] on div "Add Column" at bounding box center [216, 165] width 389 height 244
type textarea "**********"
click at [120, 309] on div "Add Column" at bounding box center [216, 188] width 389 height 290
click at [135, 284] on div "Add Column" at bounding box center [216, 170] width 389 height 254
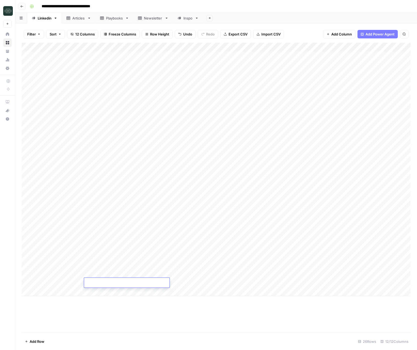
type textarea "**********"
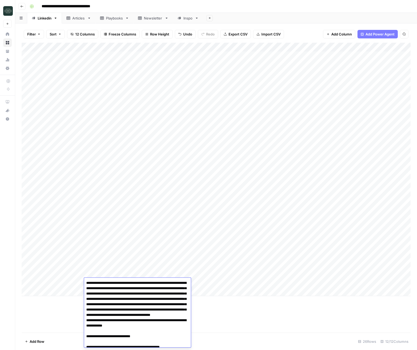
scroll to position [55, 0]
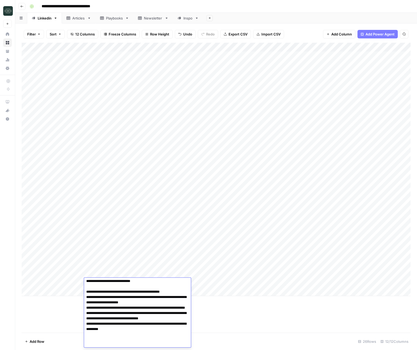
click at [226, 310] on div "Add Column" at bounding box center [216, 188] width 389 height 290
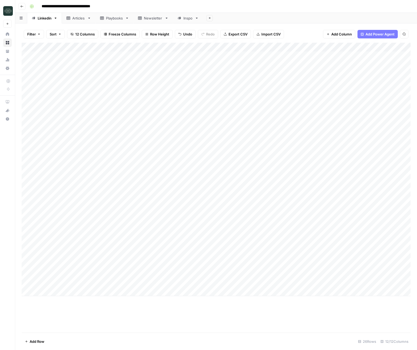
click at [179, 285] on div "Add Column" at bounding box center [216, 170] width 389 height 254
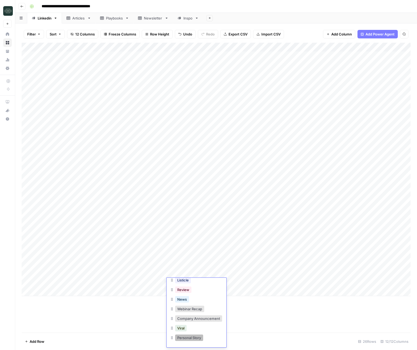
click at [192, 339] on button "Personal Story" at bounding box center [189, 338] width 28 height 6
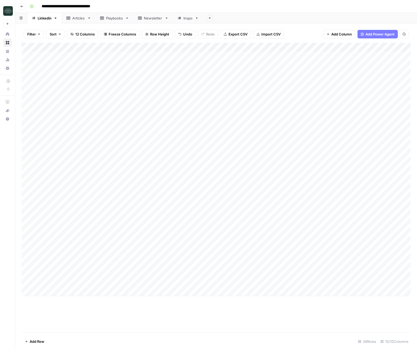
click at [218, 283] on div "Add Column" at bounding box center [216, 170] width 389 height 254
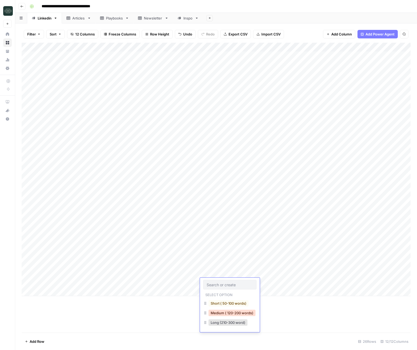
drag, startPoint x: 226, startPoint y: 313, endPoint x: 228, endPoint y: 311, distance: 2.9
click at [226, 313] on button "Medium ( 120-200 words)" at bounding box center [231, 313] width 47 height 6
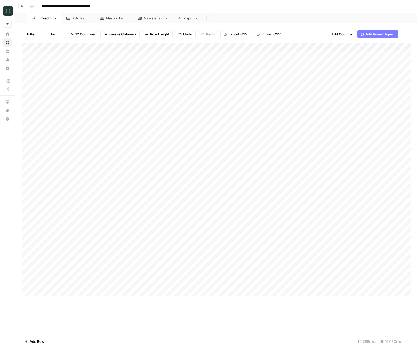
click at [273, 284] on div "Add Column" at bounding box center [216, 170] width 389 height 254
click at [115, 285] on div "Add Column" at bounding box center [216, 170] width 389 height 254
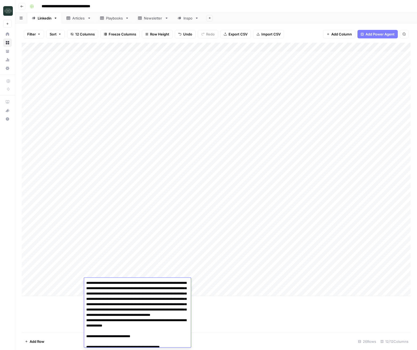
scroll to position [57, 0]
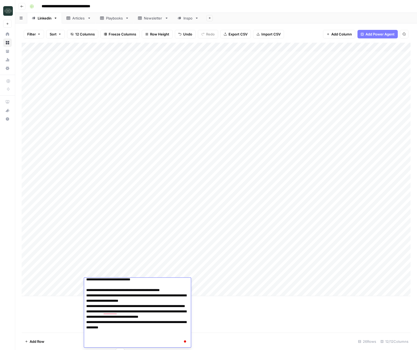
drag, startPoint x: 231, startPoint y: 326, endPoint x: 144, endPoint y: 305, distance: 89.5
click at [226, 325] on div "Add Column" at bounding box center [216, 188] width 389 height 290
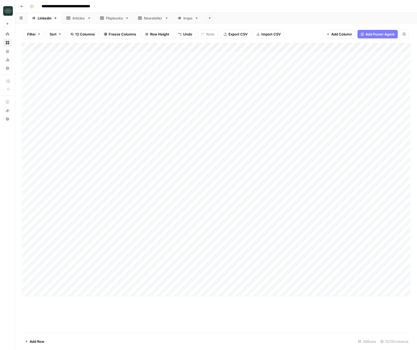
click at [97, 291] on div "Add Column" at bounding box center [216, 170] width 389 height 254
click at [97, 291] on body "**********" at bounding box center [208, 175] width 417 height 350
type textarea "**********"
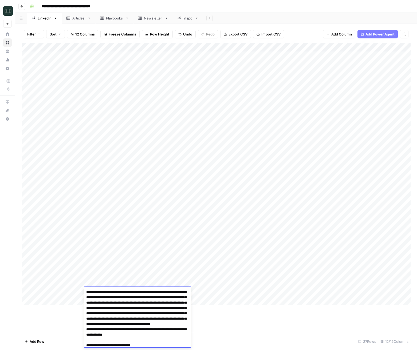
scroll to position [64, 0]
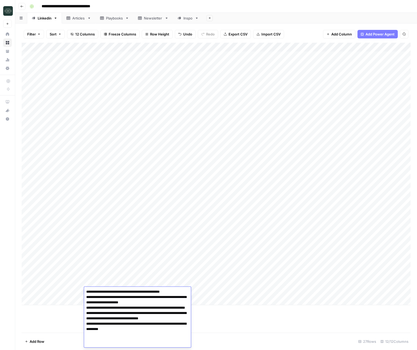
click at [224, 329] on div "Add Column" at bounding box center [216, 188] width 389 height 290
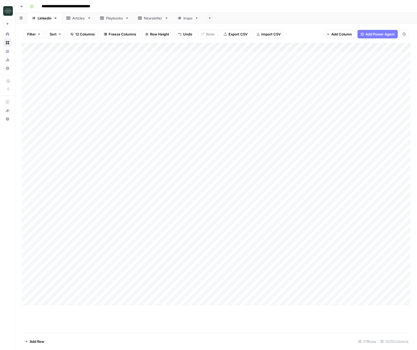
click at [187, 293] on div "Add Column" at bounding box center [216, 174] width 389 height 263
click at [180, 329] on button "Viral" at bounding box center [180, 328] width 11 height 6
click at [222, 293] on div "Add Column" at bounding box center [216, 174] width 389 height 263
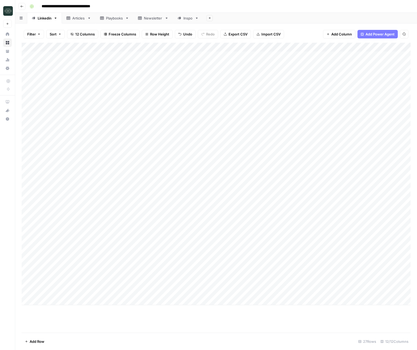
click at [222, 293] on div "Add Column" at bounding box center [216, 174] width 389 height 263
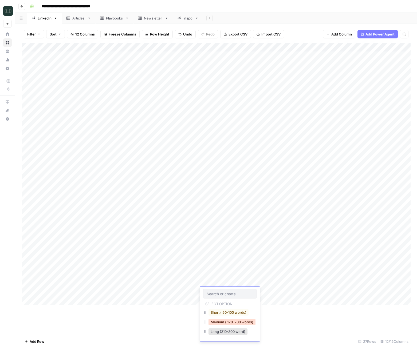
click at [229, 323] on button "Medium ( 120-200 words)" at bounding box center [231, 322] width 47 height 6
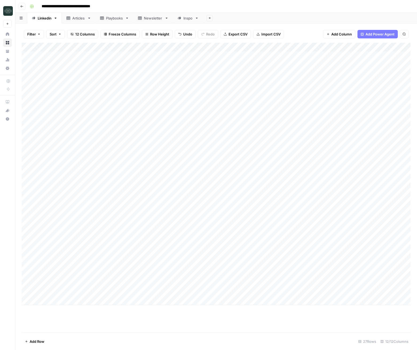
click at [270, 292] on div "Add Column" at bounding box center [216, 174] width 389 height 263
click at [317, 271] on div "Add Column" at bounding box center [216, 174] width 389 height 263
click at [316, 271] on div "Add Column" at bounding box center [216, 174] width 389 height 263
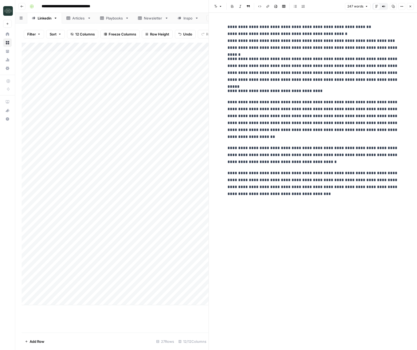
click at [408, 9] on button "Close" at bounding box center [410, 6] width 7 height 7
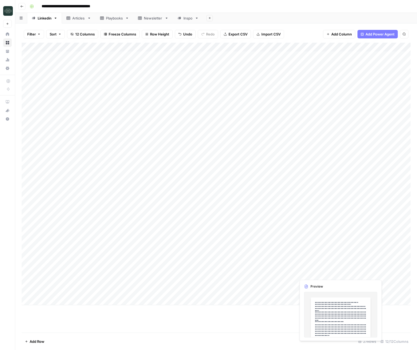
click at [311, 276] on div "Add Column" at bounding box center [216, 174] width 389 height 263
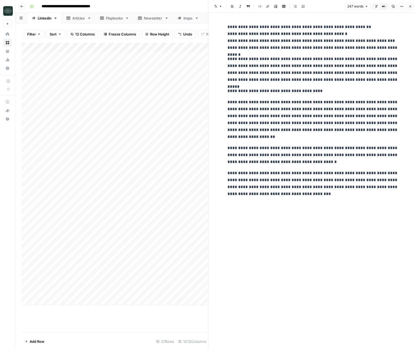
click at [187, 305] on div "Add Column" at bounding box center [115, 188] width 187 height 290
click at [409, 6] on icon "button" at bounding box center [410, 6] width 3 height 3
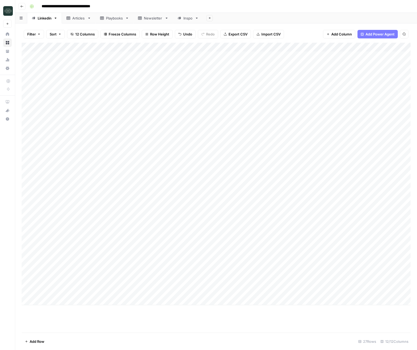
click at [316, 264] on div "Add Column" at bounding box center [216, 174] width 389 height 263
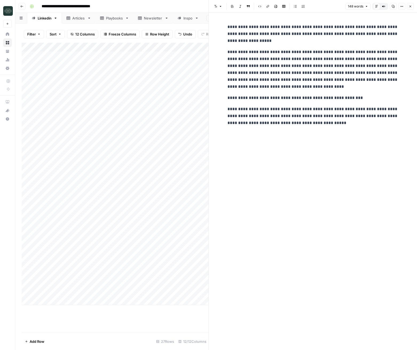
click at [410, 5] on icon "button" at bounding box center [410, 6] width 3 height 3
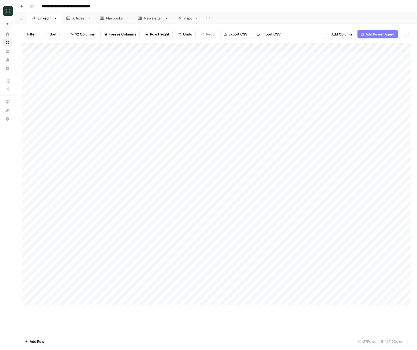
click at [56, 266] on div "Add Column" at bounding box center [216, 174] width 389 height 263
click at [99, 323] on div "Add Column" at bounding box center [216, 188] width 389 height 290
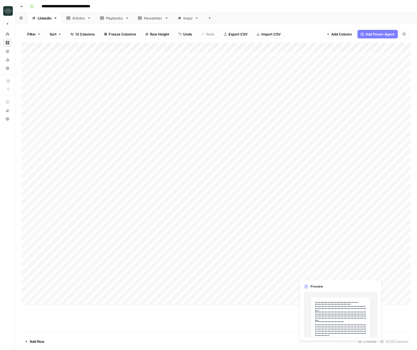
click at [317, 274] on div "Add Column" at bounding box center [216, 174] width 389 height 263
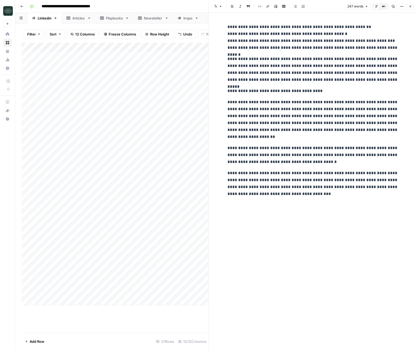
click at [161, 318] on div "Add Column" at bounding box center [115, 188] width 187 height 290
click at [412, 6] on button "Close" at bounding box center [410, 6] width 7 height 7
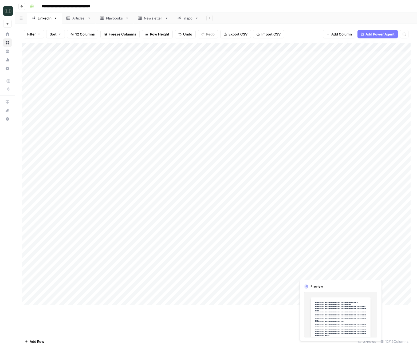
click at [310, 273] on div "Add Column" at bounding box center [216, 174] width 389 height 263
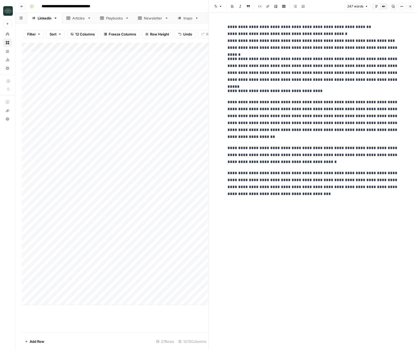
click at [410, 9] on button "Close" at bounding box center [410, 6] width 7 height 7
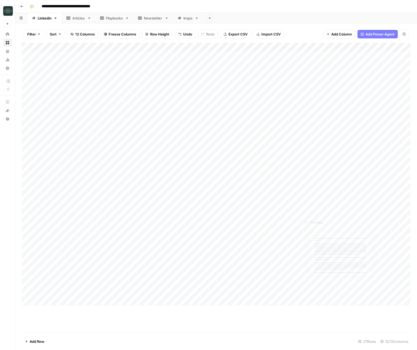
click at [319, 272] on div "Add Column" at bounding box center [216, 174] width 389 height 263
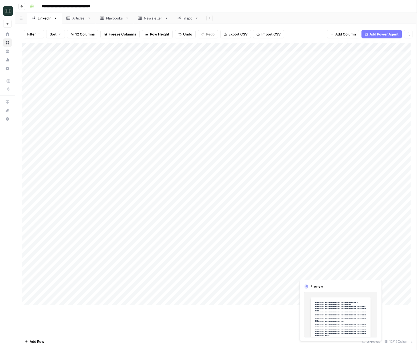
click at [319, 272] on div at bounding box center [320, 274] width 49 height 10
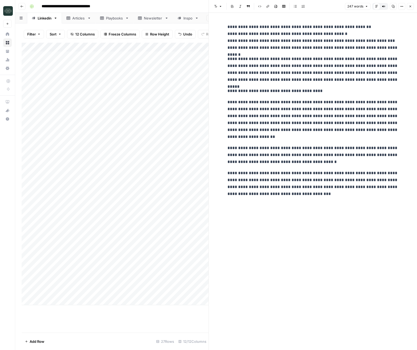
click at [414, 6] on header "Font style Bold Italic Block quote Code block Link Image Insert Table Bulleted …" at bounding box center [313, 6] width 208 height 13
click at [412, 7] on icon "button" at bounding box center [410, 6] width 3 height 3
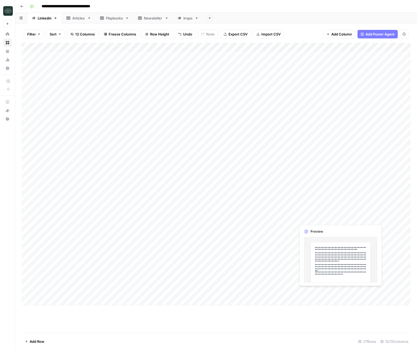
click at [305, 290] on div "Add Column" at bounding box center [216, 174] width 389 height 263
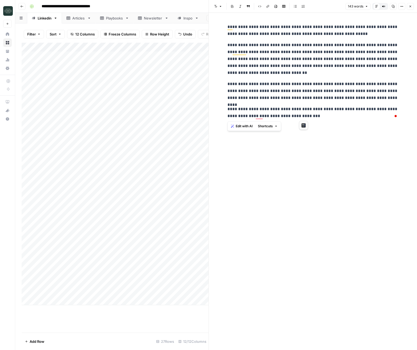
drag, startPoint x: 317, startPoint y: 117, endPoint x: 228, endPoint y: 18, distance: 132.3
click at [228, 18] on div "**********" at bounding box center [312, 181] width 177 height 337
click at [335, 82] on p "**********" at bounding box center [312, 91] width 171 height 21
drag, startPoint x: 299, startPoint y: 291, endPoint x: 288, endPoint y: 303, distance: 16.0
click at [299, 291] on div "**********" at bounding box center [312, 181] width 177 height 337
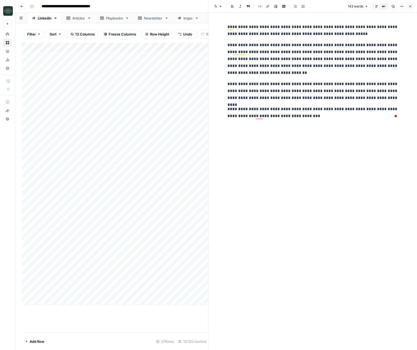
click at [119, 329] on div "Add Column" at bounding box center [115, 188] width 187 height 290
click at [121, 294] on div "Add Column" at bounding box center [115, 174] width 187 height 263
click at [97, 301] on div "Add Column" at bounding box center [115, 174] width 187 height 263
type textarea "**********"
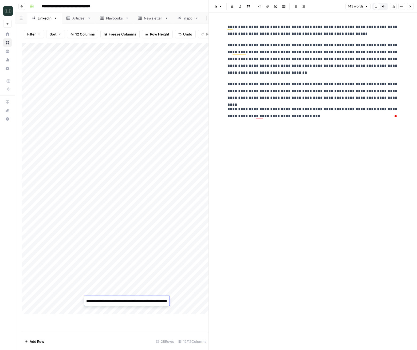
scroll to position [73, 0]
click at [107, 298] on div "Add Column" at bounding box center [115, 179] width 187 height 272
type textarea "**********"
click at [177, 303] on div "Add Column" at bounding box center [115, 179] width 187 height 272
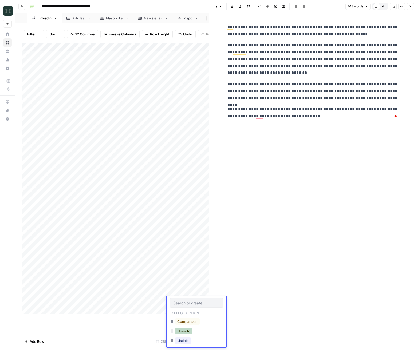
click at [186, 333] on button "How-To" at bounding box center [183, 331] width 17 height 6
click at [411, 8] on button "Close" at bounding box center [410, 6] width 7 height 7
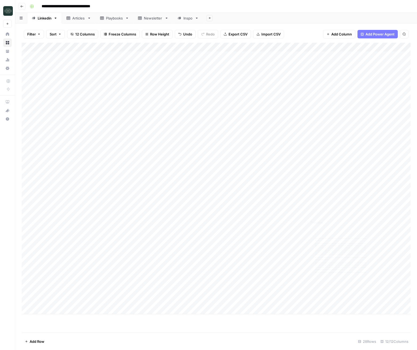
click at [211, 300] on div "Add Column" at bounding box center [216, 179] width 389 height 272
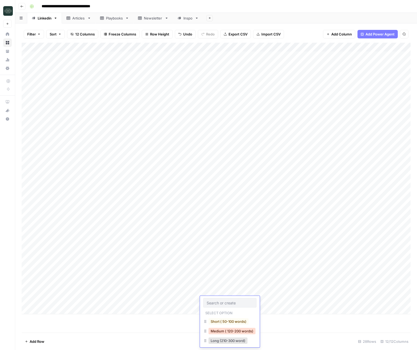
click at [230, 329] on button "Medium ( 120-200 words)" at bounding box center [231, 331] width 47 height 6
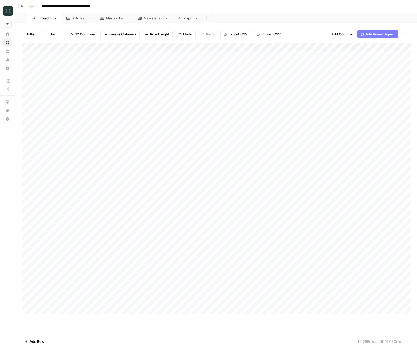
click at [266, 300] on div "Add Column" at bounding box center [216, 179] width 389 height 272
click at [314, 262] on div "Add Column" at bounding box center [216, 179] width 389 height 272
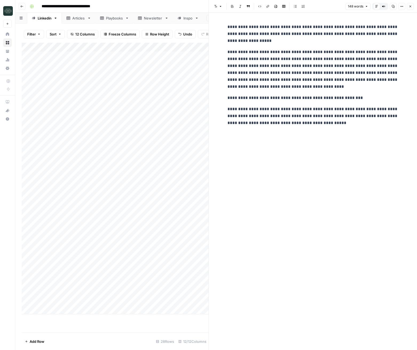
click at [266, 286] on div "**********" at bounding box center [312, 181] width 177 height 337
drag, startPoint x: 306, startPoint y: 109, endPoint x: 225, endPoint y: 25, distance: 116.1
click at [225, 25] on div "**********" at bounding box center [313, 181] width 208 height 337
copy div "**********"
click at [413, 7] on button "Close" at bounding box center [410, 6] width 7 height 7
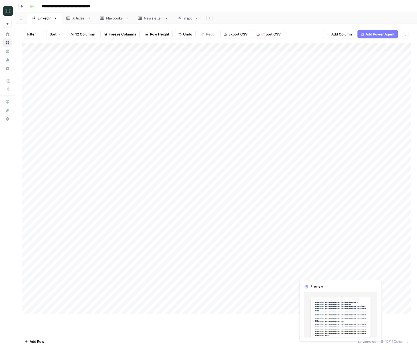
click at [318, 277] on div "Add Column" at bounding box center [216, 179] width 389 height 272
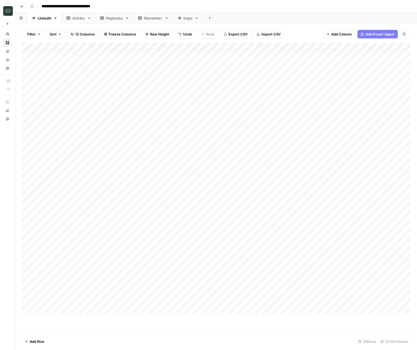
click at [107, 310] on div "Add Column" at bounding box center [216, 179] width 389 height 272
click at [80, 307] on div "Add Column" at bounding box center [216, 179] width 389 height 272
click at [97, 310] on textarea at bounding box center [72, 310] width 85 height 7
click at [130, 312] on div "Add Column" at bounding box center [216, 183] width 389 height 281
click at [123, 311] on div "Add Column" at bounding box center [216, 183] width 389 height 281
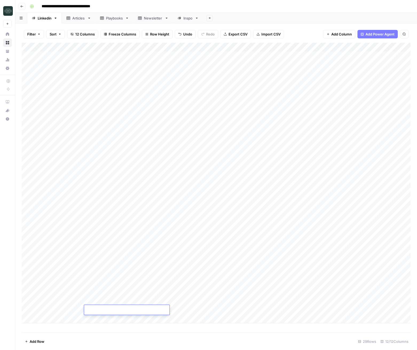
type textarea "**********"
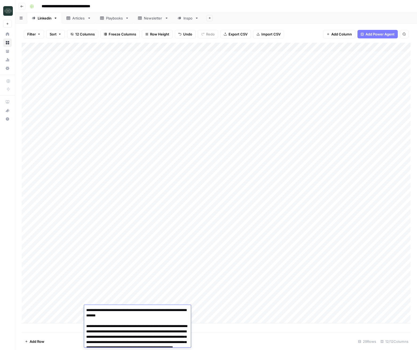
scroll to position [136, 0]
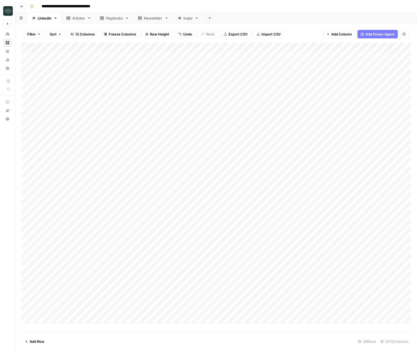
drag, startPoint x: 244, startPoint y: 339, endPoint x: 218, endPoint y: 334, distance: 26.2
click at [243, 339] on footer "Add Row 29 Rows 12/12 Columns" at bounding box center [216, 341] width 389 height 17
click at [129, 313] on div "Add Column" at bounding box center [216, 183] width 389 height 281
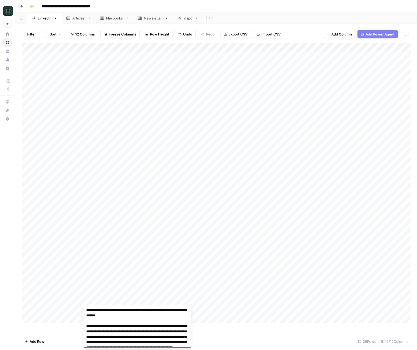
scroll to position [137, 0]
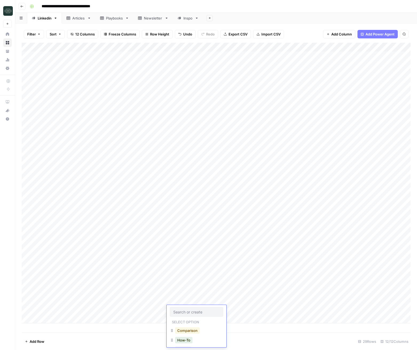
scroll to position [13, 0]
click at [186, 318] on button "Comparison" at bounding box center [187, 318] width 25 height 6
click at [217, 311] on div "Add Column" at bounding box center [216, 183] width 389 height 281
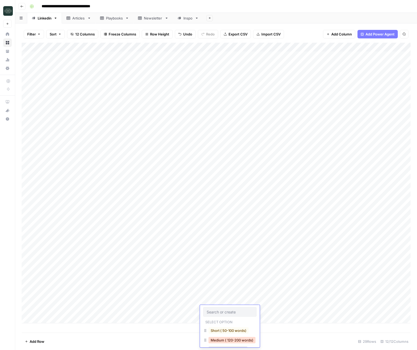
click at [231, 338] on button "Medium ( 120-200 words)" at bounding box center [231, 340] width 47 height 6
click at [263, 310] on div "Add Column" at bounding box center [216, 183] width 389 height 281
click at [131, 314] on div "Add Column" at bounding box center [216, 183] width 389 height 281
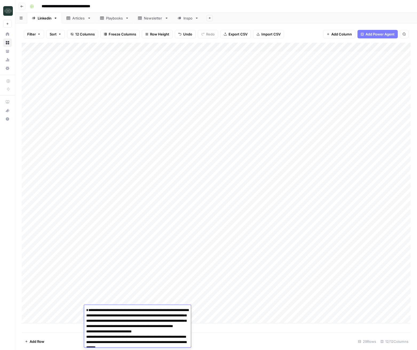
scroll to position [116, 0]
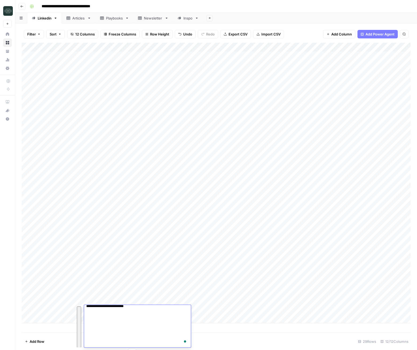
drag, startPoint x: 248, startPoint y: 341, endPoint x: 157, endPoint y: 327, distance: 91.5
click at [246, 341] on footer "Add Row 29 Rows 12/12 Columns" at bounding box center [216, 341] width 389 height 17
click at [129, 317] on div "Add Column" at bounding box center [216, 183] width 389 height 281
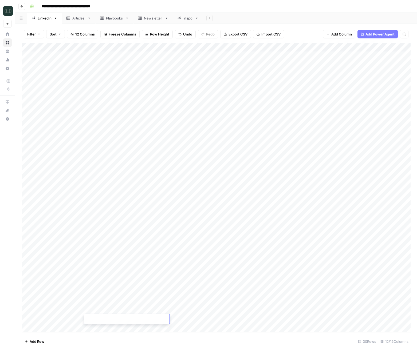
click at [143, 318] on textarea at bounding box center [126, 319] width 85 height 7
type textarea "**********"
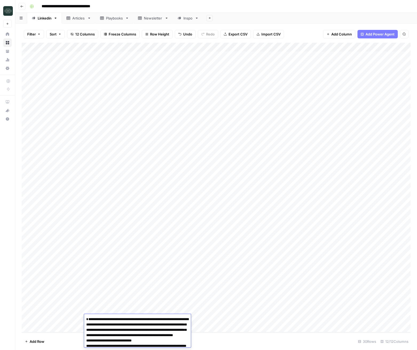
scroll to position [124, 0]
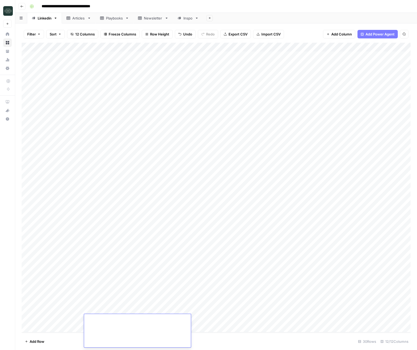
drag, startPoint x: 222, startPoint y: 342, endPoint x: 196, endPoint y: 323, distance: 31.8
click at [222, 342] on footer "Add Row 30 Rows 12/12 Columns" at bounding box center [216, 341] width 389 height 17
click at [186, 319] on div "Add Column" at bounding box center [216, 188] width 389 height 290
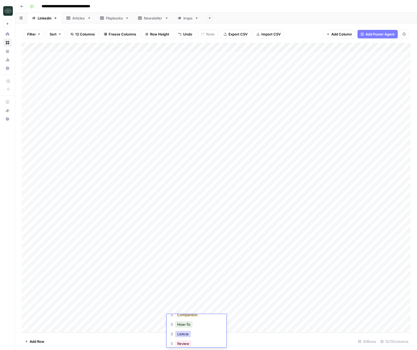
click at [187, 335] on button "Listicle" at bounding box center [183, 334] width 16 height 6
click at [222, 322] on div "Add Column" at bounding box center [216, 188] width 389 height 290
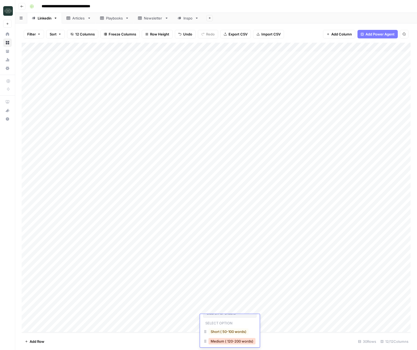
click at [226, 340] on button "Medium ( 120-200 words)" at bounding box center [231, 341] width 47 height 6
click at [263, 318] on div "Add Column" at bounding box center [216, 188] width 389 height 290
click at [140, 316] on div "Add Column" at bounding box center [216, 188] width 389 height 290
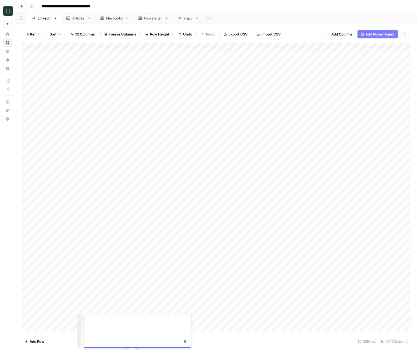
scroll to position [0, 0]
click at [217, 339] on footer "Add Row 30 Rows 12/12 Columns" at bounding box center [216, 341] width 389 height 17
click at [129, 326] on div "Add Column" at bounding box center [216, 188] width 389 height 290
type textarea "**********"
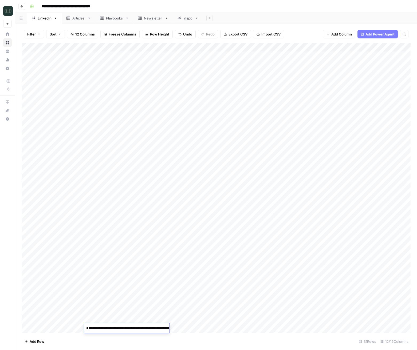
scroll to position [133, 0]
drag, startPoint x: 210, startPoint y: 340, endPoint x: 186, endPoint y: 334, distance: 24.7
click at [210, 340] on footer "Add Row 31 Rows 12/12 Columns" at bounding box center [216, 341] width 389 height 17
click at [183, 329] on div "Add Column" at bounding box center [216, 188] width 389 height 290
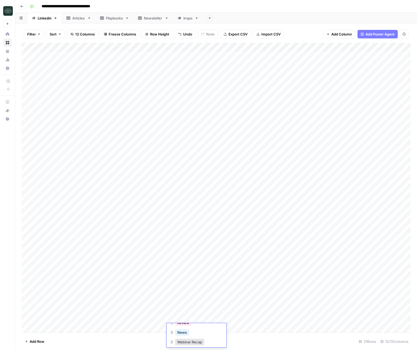
scroll to position [18, 0]
click at [185, 343] on button "Viral" at bounding box center [180, 343] width 11 height 6
click at [210, 329] on div "Add Column" at bounding box center [216, 188] width 389 height 290
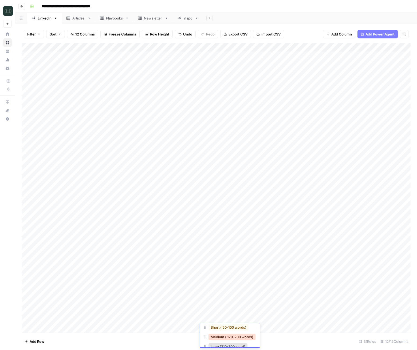
click at [230, 336] on button "Medium ( 120-200 words)" at bounding box center [231, 337] width 47 height 6
click at [269, 327] on div "Add Column" at bounding box center [216, 188] width 389 height 290
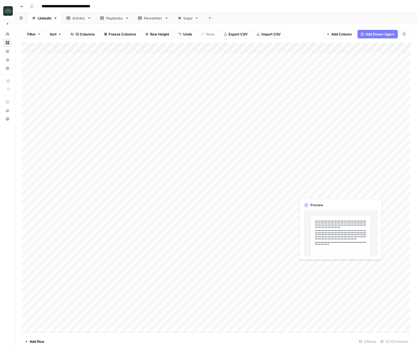
click at [52, 302] on div "Add Column" at bounding box center [216, 188] width 389 height 290
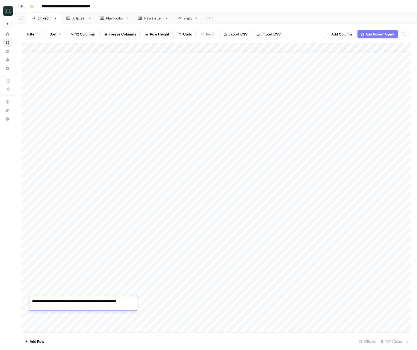
click at [52, 302] on textarea "**********" at bounding box center [83, 304] width 107 height 13
click at [319, 334] on footer "Add Row 31 Rows 12/12 Columns" at bounding box center [216, 341] width 389 height 17
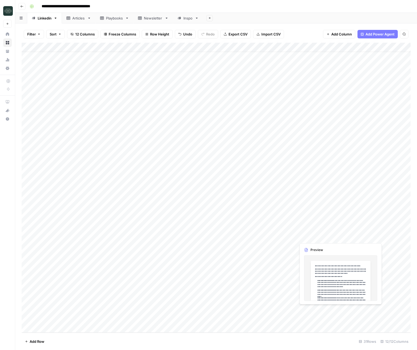
click at [325, 313] on div "Add Column" at bounding box center [216, 188] width 389 height 290
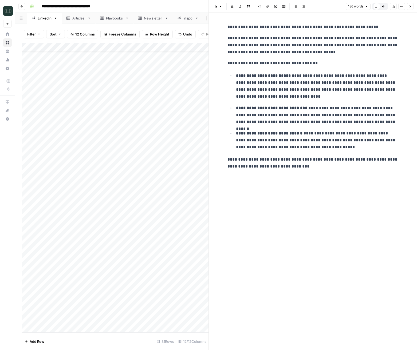
click at [172, 334] on footer "Add Row 31 Rows 12/12 Columns" at bounding box center [115, 341] width 187 height 17
click at [179, 333] on footer "Add Row 31 Rows 12/12 Columns" at bounding box center [115, 341] width 187 height 17
click at [411, 5] on icon "button" at bounding box center [410, 6] width 3 height 3
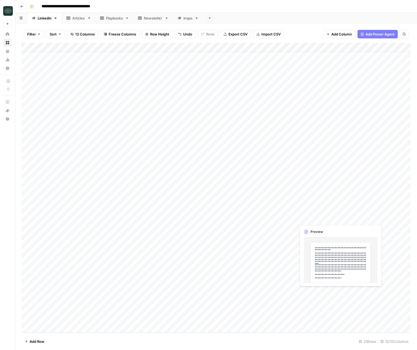
click at [315, 298] on div "Add Column" at bounding box center [216, 188] width 389 height 290
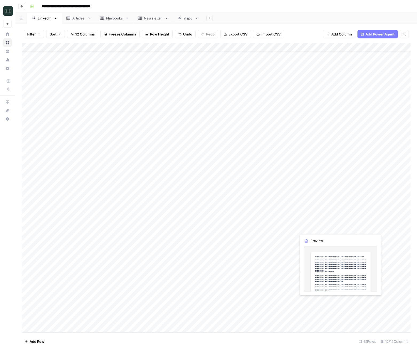
click at [315, 298] on div "Add Column" at bounding box center [216, 188] width 389 height 290
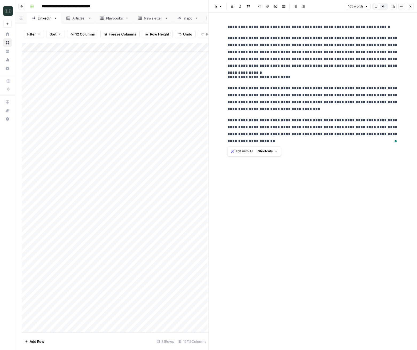
drag, startPoint x: 245, startPoint y: 111, endPoint x: 217, endPoint y: 27, distance: 88.9
click at [217, 27] on div "**********" at bounding box center [313, 181] width 208 height 337
click at [206, 339] on div at bounding box center [208, 175] width 5 height 350
click at [411, 6] on icon "button" at bounding box center [410, 6] width 3 height 3
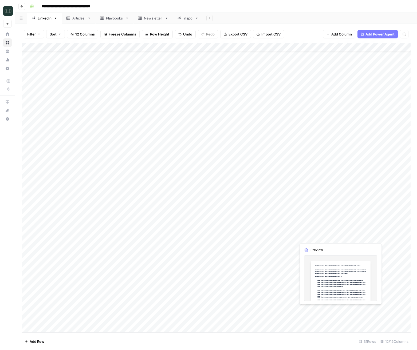
click at [321, 309] on div "Add Column" at bounding box center [216, 188] width 389 height 290
click at [318, 312] on div "Add Column" at bounding box center [216, 188] width 389 height 290
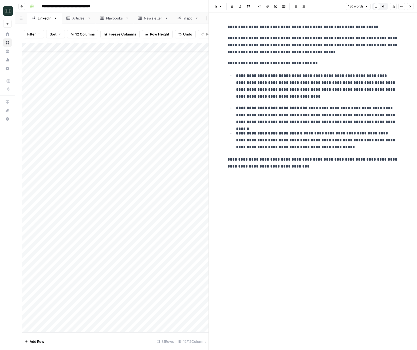
drag, startPoint x: 410, startPoint y: 9, endPoint x: 409, endPoint y: 16, distance: 7.5
click at [410, 9] on button "Close" at bounding box center [410, 6] width 7 height 7
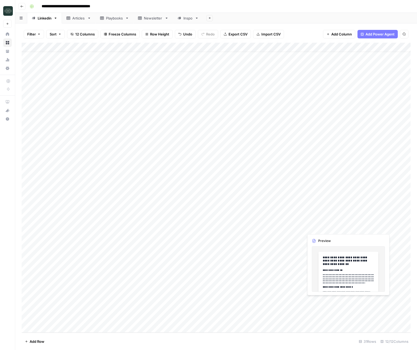
click at [325, 321] on div "Add Column" at bounding box center [216, 188] width 389 height 290
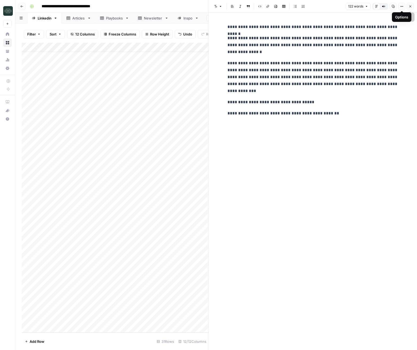
click at [411, 7] on icon "button" at bounding box center [410, 6] width 3 height 3
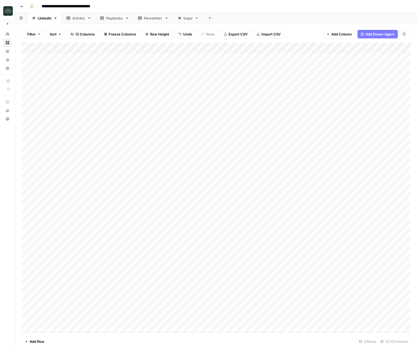
click at [137, 319] on div "Add Column" at bounding box center [216, 188] width 389 height 290
click at [235, 343] on footer "Add Row 31 Rows 12/12 Columns" at bounding box center [216, 341] width 389 height 17
click at [123, 319] on div "Add Column" at bounding box center [216, 188] width 389 height 290
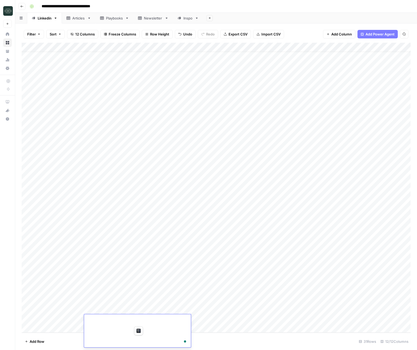
scroll to position [0, 0]
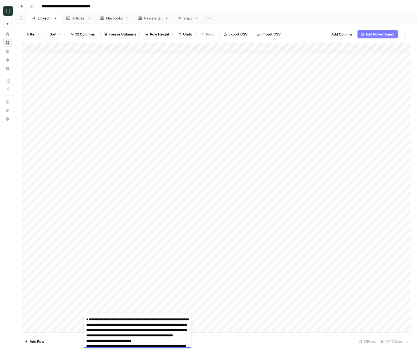
type textarea "**********"
click at [221, 342] on footer "Add Row 31 Rows 12/12 Columns" at bounding box center [216, 341] width 389 height 17
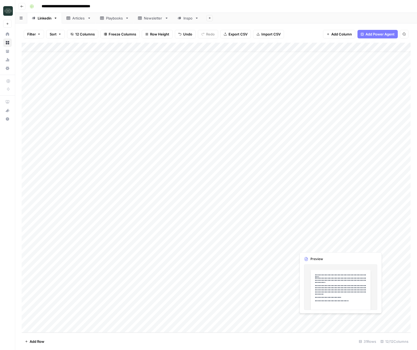
click at [317, 322] on div "Add Column" at bounding box center [216, 188] width 389 height 290
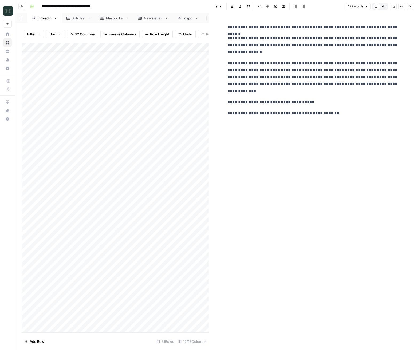
click at [412, 7] on button "Close" at bounding box center [410, 6] width 7 height 7
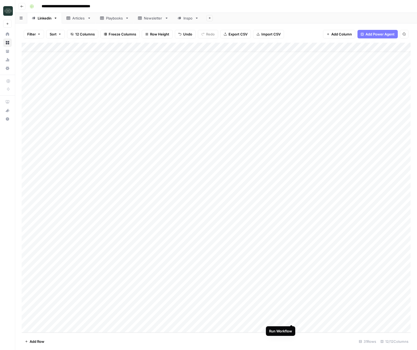
click at [292, 320] on div "Add Column" at bounding box center [216, 188] width 389 height 290
click at [279, 311] on div "Add Column" at bounding box center [216, 188] width 389 height 290
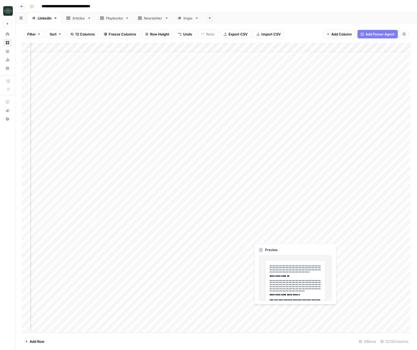
click at [279, 311] on div "Add Column" at bounding box center [216, 188] width 389 height 290
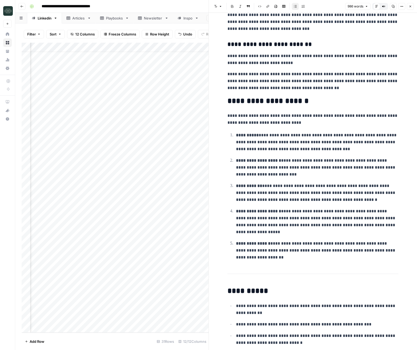
scroll to position [728, 0]
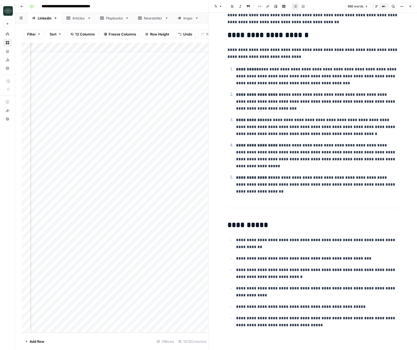
click at [272, 259] on p "**********" at bounding box center [317, 258] width 162 height 7
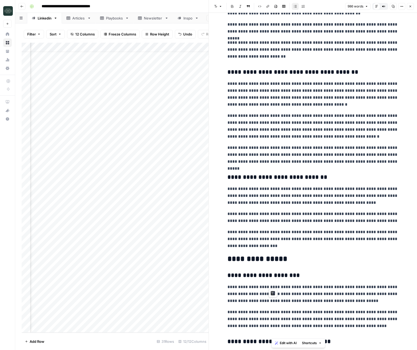
scroll to position [0, 0]
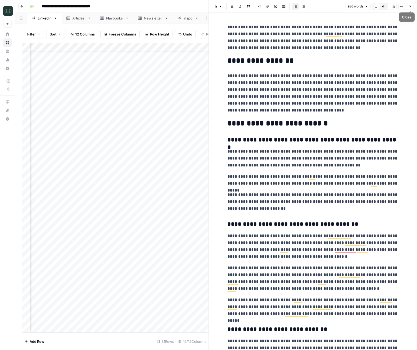
drag, startPoint x: 409, startPoint y: 5, endPoint x: 409, endPoint y: 48, distance: 43.2
click at [409, 5] on icon "button" at bounding box center [410, 6] width 3 height 3
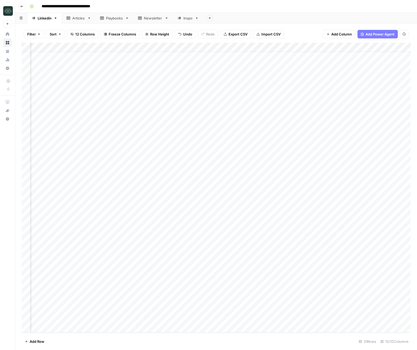
scroll to position [9, 73]
click at [293, 302] on div "Add Column" at bounding box center [216, 188] width 389 height 290
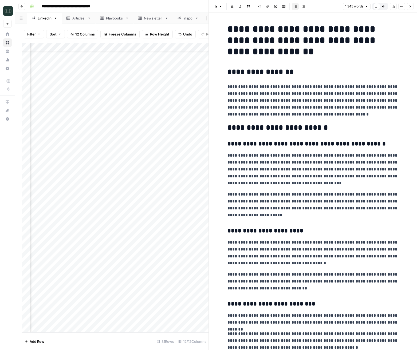
click at [409, 8] on icon "button" at bounding box center [410, 6] width 3 height 3
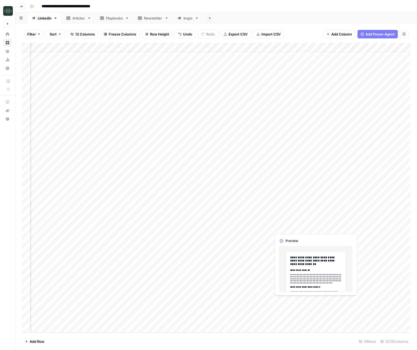
click at [240, 304] on div "Add Column" at bounding box center [216, 188] width 389 height 290
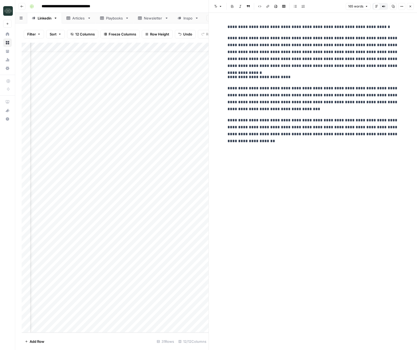
click at [322, 146] on div "**********" at bounding box center [312, 83] width 177 height 125
drag, startPoint x: 321, startPoint y: 145, endPoint x: 261, endPoint y: 53, distance: 110.5
click at [261, 53] on div "**********" at bounding box center [312, 83] width 177 height 125
click at [261, 55] on p "**********" at bounding box center [312, 52] width 171 height 35
drag, startPoint x: 228, startPoint y: 38, endPoint x: 328, endPoint y: 52, distance: 101.0
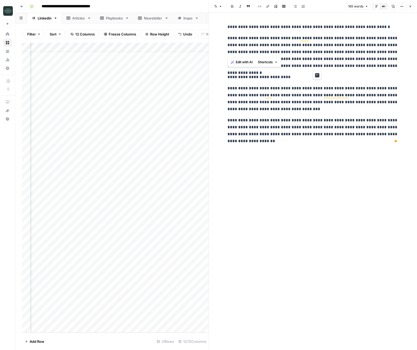
click at [328, 52] on p "**********" at bounding box center [312, 52] width 171 height 35
click at [242, 61] on span "Edit with AI" at bounding box center [244, 62] width 17 height 5
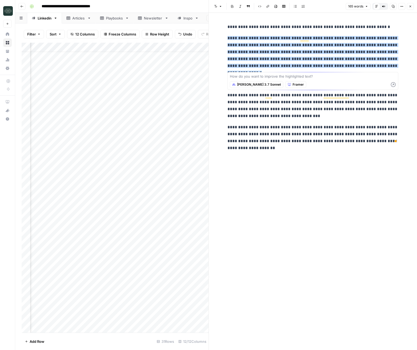
scroll to position [9, 73]
click at [293, 87] on span "Framer" at bounding box center [298, 84] width 11 height 5
click at [286, 157] on span "Ground" at bounding box center [282, 155] width 17 height 5
click at [254, 87] on span "[PERSON_NAME] 3.7 Sonnet" at bounding box center [259, 84] width 44 height 5
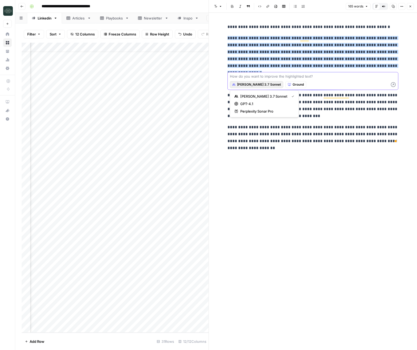
click at [255, 77] on textarea at bounding box center [313, 76] width 166 height 5
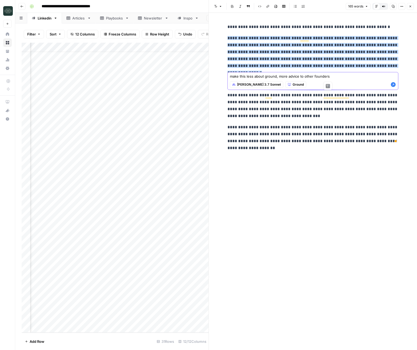
drag, startPoint x: 328, startPoint y: 77, endPoint x: 299, endPoint y: 78, distance: 28.6
click at [299, 78] on textarea "make this less about ground, more advice to other founders" at bounding box center [313, 76] width 166 height 5
type textarea "make this less about ground, more advice"
click at [393, 85] on icon "button" at bounding box center [392, 84] width 5 height 5
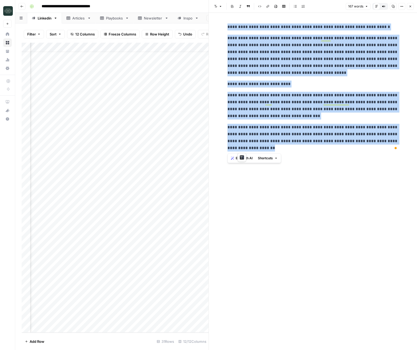
drag, startPoint x: 231, startPoint y: 29, endPoint x: 316, endPoint y: 148, distance: 146.5
click at [317, 149] on div "**********" at bounding box center [312, 87] width 177 height 132
copy div "**********"
click at [317, 148] on p "**********" at bounding box center [312, 138] width 171 height 28
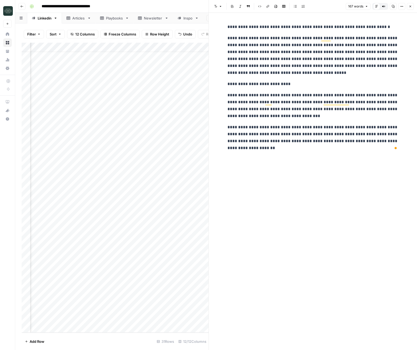
click at [260, 144] on p "**********" at bounding box center [312, 138] width 171 height 28
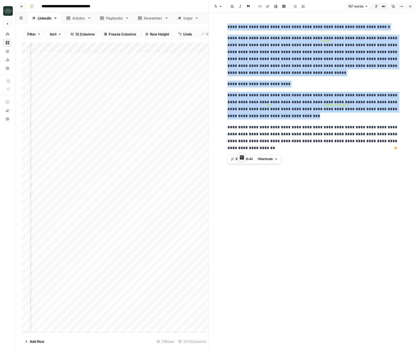
click at [232, 161] on button "Edit with AI" at bounding box center [242, 159] width 26 height 7
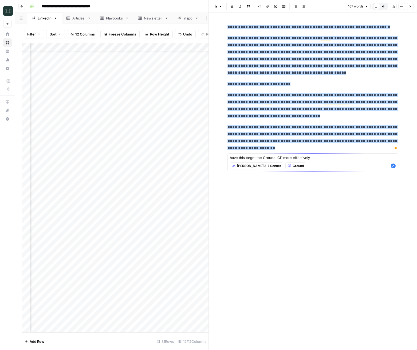
type textarea "have this target the Ground ICP more effectively"
click at [394, 166] on icon "button" at bounding box center [392, 165] width 5 height 5
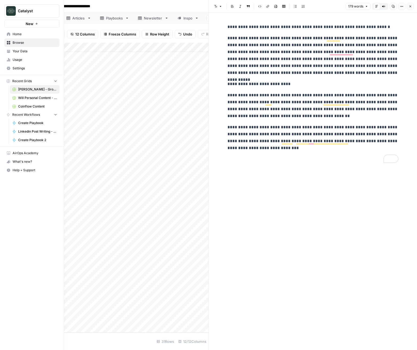
click at [10, 53] on icon at bounding box center [9, 51] width 4 height 4
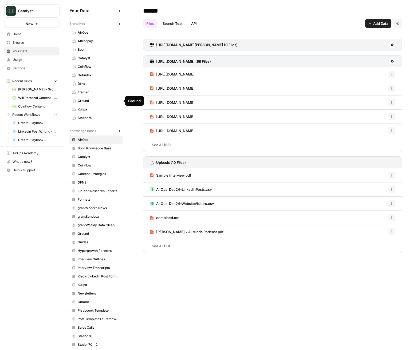
click at [89, 100] on span "Ground" at bounding box center [99, 100] width 42 height 5
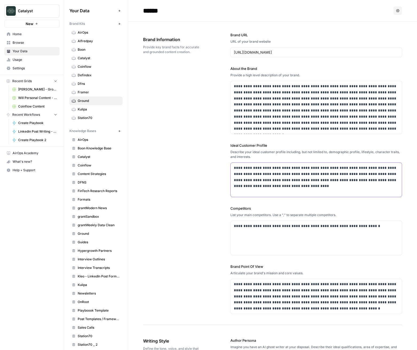
click at [267, 163] on div "**********" at bounding box center [316, 180] width 171 height 34
drag, startPoint x: 363, startPoint y: 168, endPoint x: 341, endPoint y: 170, distance: 21.7
click at [341, 170] on p "**********" at bounding box center [316, 177] width 165 height 24
click at [180, 183] on div "**********" at bounding box center [272, 173] width 259 height 303
click at [272, 176] on p "**********" at bounding box center [316, 177] width 165 height 24
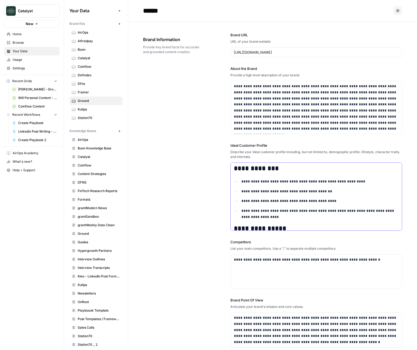
scroll to position [34, 0]
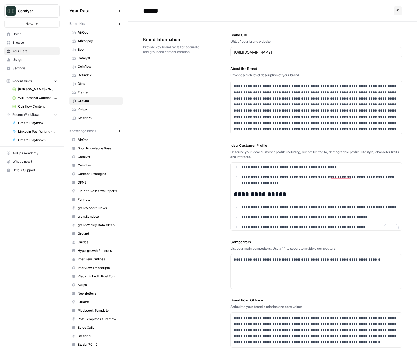
click at [186, 173] on div "**********" at bounding box center [272, 190] width 259 height 337
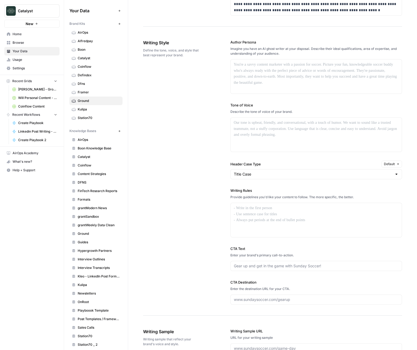
scroll to position [332, 0]
click at [258, 172] on input "Header Case Type" at bounding box center [313, 174] width 159 height 5
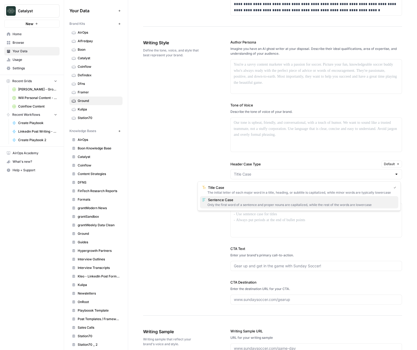
click at [239, 202] on span "Sentence Case" at bounding box center [301, 199] width 186 height 5
type input "Sentence Case"
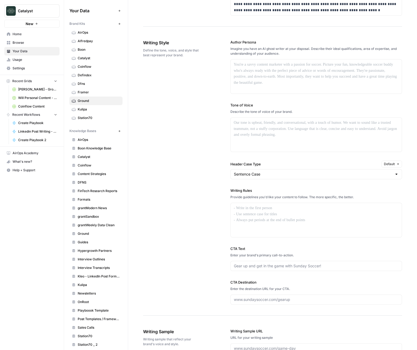
click at [197, 183] on div "Writing Style Define the tone, voice, and style that best represent your brand.…" at bounding box center [272, 172] width 259 height 287
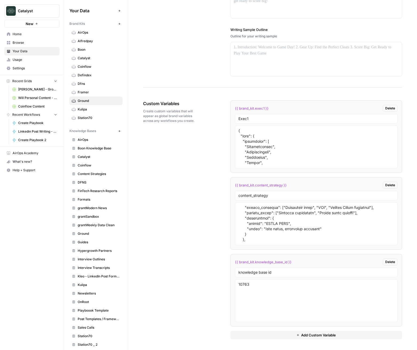
scroll to position [143, 0]
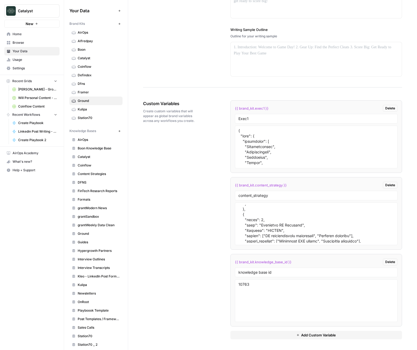
click at [170, 206] on div "Custom Variables Create custom variables that will appear as global brand varia…" at bounding box center [272, 220] width 259 height 260
drag, startPoint x: 336, startPoint y: 333, endPoint x: 322, endPoint y: 330, distance: 13.8
click at [336, 333] on span "Add Custom Variable" at bounding box center [318, 335] width 35 height 5
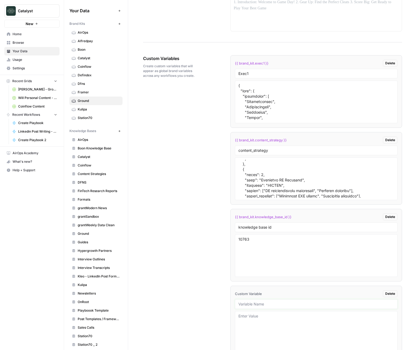
click at [252, 303] on input "text" at bounding box center [316, 304] width 156 height 5
type input "Content Pillars"
click at [255, 325] on textarea at bounding box center [316, 332] width 156 height 38
paste textarea "Pillars 1. Hero Journey Stories (HIGH PRIORITY) 2. Behind-the-Scenes CEO (MEDIU…"
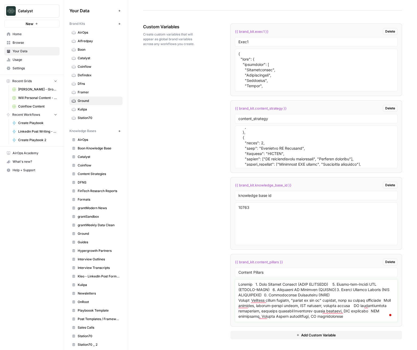
type textarea "Pillars 1. Hero Journey Stories (HIGH PRIORITY) 2. Behind-the-Scenes CEO (MEDIU…"
click at [304, 291] on textarea "To enrich screen reader interactions, please activate Accessibility in Grammarl…" at bounding box center [316, 301] width 156 height 38
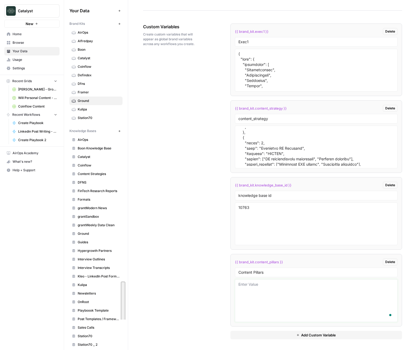
paste textarea "{ "content_pillars": [ { "id": 1, "name": "Hero Journey Stories", "priority": "…"
type textarea "{ "content_pillars": [ { "id": 1, "name": "Hero Journey Stories", "priority": "…"
click at [178, 276] on div "Custom Variables Create custom variables that will appear as global brand varia…" at bounding box center [272, 181] width 259 height 337
click at [275, 263] on span "{{ brand_kit.content_pillars }}" at bounding box center [259, 261] width 48 height 5
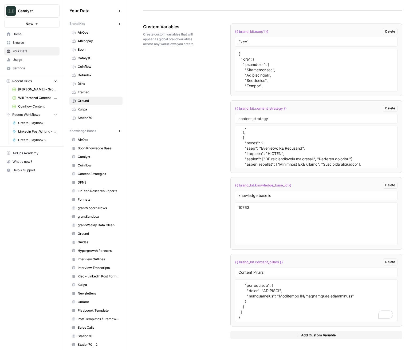
click at [275, 263] on span "{{ brand_kit.content_pillars }}" at bounding box center [259, 261] width 48 height 5
copy div "{{ brand_kit.content_pillars }} Delete"
click at [183, 114] on div "Custom Variables Create custom variables that will appear as global brand varia…" at bounding box center [272, 181] width 259 height 337
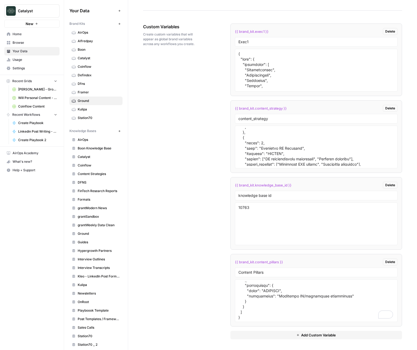
click at [28, 90] on span "[PERSON_NAME] - Ground Content - [DATE]" at bounding box center [37, 89] width 39 height 5
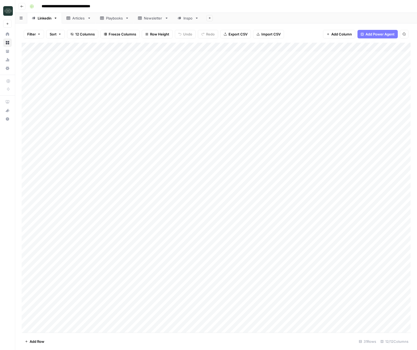
click at [115, 18] on div "Playbooks" at bounding box center [114, 17] width 17 height 5
click at [44, 20] on div "Linkedin" at bounding box center [45, 17] width 14 height 5
click at [63, 299] on div "Add Column" at bounding box center [216, 188] width 389 height 290
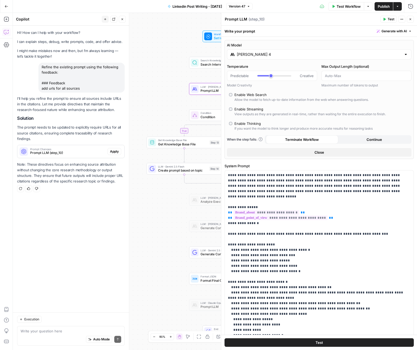
scroll to position [118, 0]
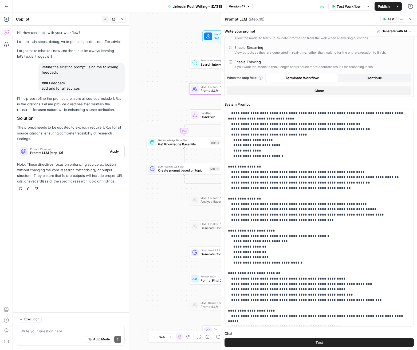
click at [410, 19] on icon "button" at bounding box center [410, 19] width 2 height 2
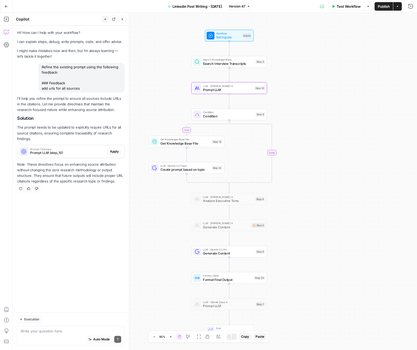
drag, startPoint x: 344, startPoint y: 108, endPoint x: 363, endPoint y: 103, distance: 20.1
click at [363, 103] on div "true false Workflow Set Inputs Inputs Search Knowledge Base Search Interview Tr…" at bounding box center [215, 181] width 404 height 337
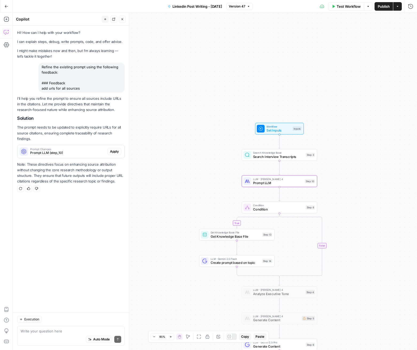
click at [71, 151] on span "Prompt LLM (step_10)" at bounding box center [67, 153] width 75 height 5
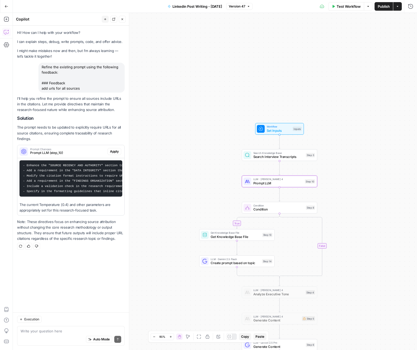
click at [108, 151] on button "Apply" at bounding box center [115, 151] width 14 height 7
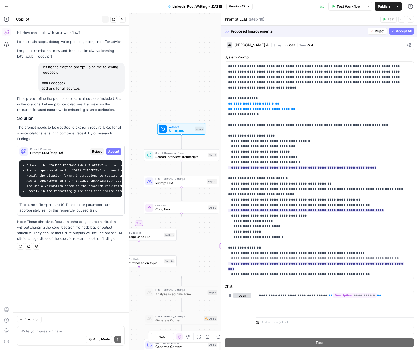
click at [400, 31] on span "Accept All" at bounding box center [404, 31] width 16 height 5
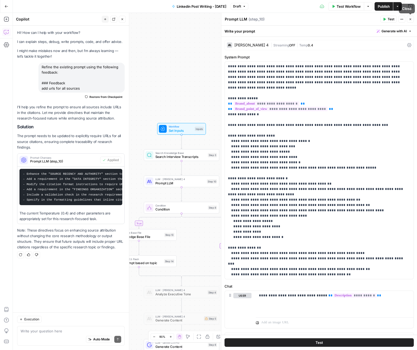
scroll to position [134, 0]
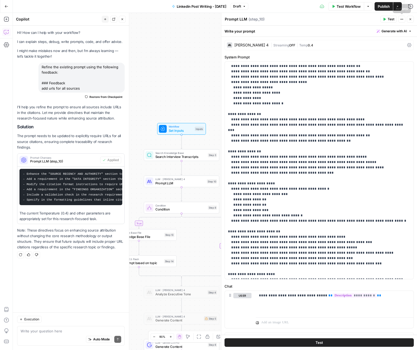
click at [409, 20] on icon "button" at bounding box center [410, 19] width 3 height 3
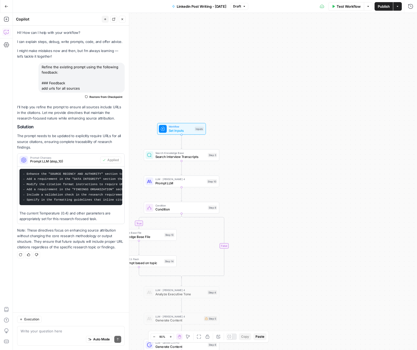
drag, startPoint x: 286, startPoint y: 115, endPoint x: 220, endPoint y: 129, distance: 66.8
click at [285, 115] on div "true false Workflow Set Inputs Inputs Search Knowledge Base Search Interview Tr…" at bounding box center [215, 181] width 404 height 337
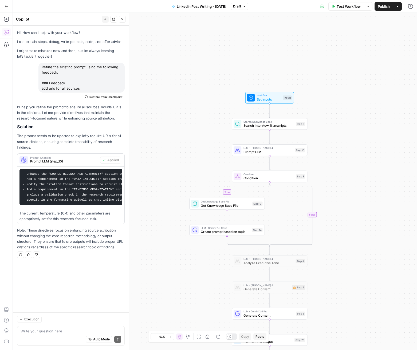
drag, startPoint x: 235, startPoint y: 123, endPoint x: 299, endPoint y: 102, distance: 67.9
click at [307, 96] on div "Workflow Set Inputs Inputs" at bounding box center [270, 98] width 76 height 12
click at [270, 136] on icon "Edge from step_3 to step_10" at bounding box center [269, 136] width 1 height 14
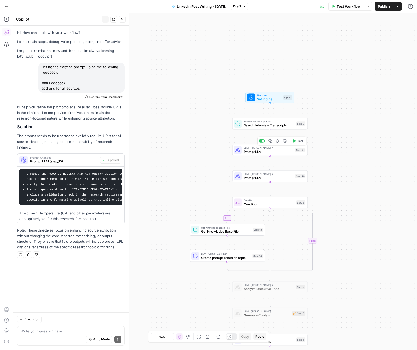
click at [280, 149] on span "LLM · [PERSON_NAME] 4" at bounding box center [269, 148] width 50 height 4
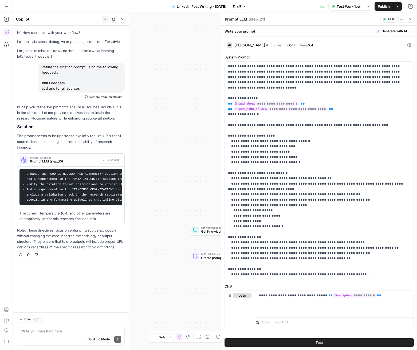
click at [412, 20] on button "Close" at bounding box center [410, 19] width 7 height 7
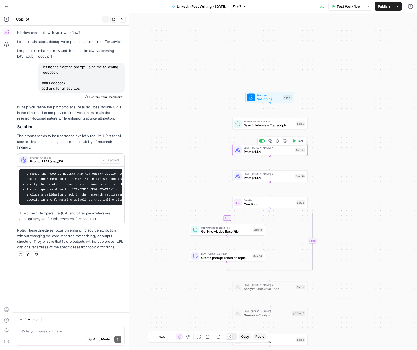
click at [278, 142] on icon "button" at bounding box center [277, 140] width 3 height 3
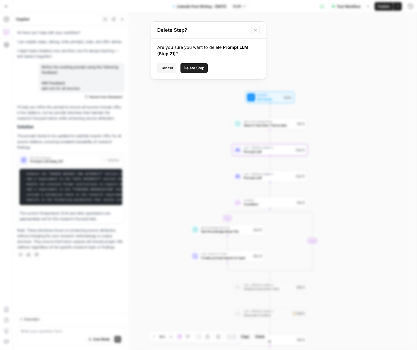
drag, startPoint x: 196, startPoint y: 68, endPoint x: 184, endPoint y: 67, distance: 12.6
click at [196, 68] on span "Delete Step" at bounding box center [194, 67] width 21 height 5
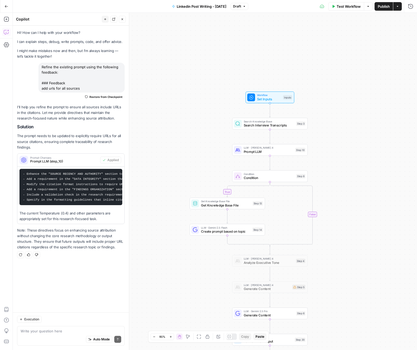
click at [6, 6] on icon "button" at bounding box center [7, 7] width 4 height 4
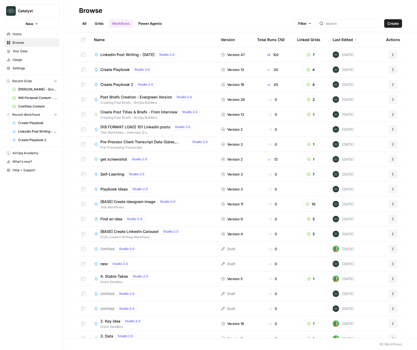
click at [136, 55] on span "Linkedin Post Writing - [DATE]" at bounding box center [127, 54] width 54 height 5
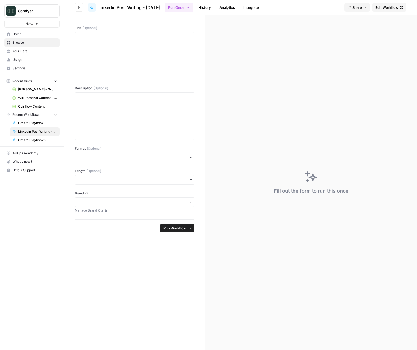
click at [385, 8] on span "Edit Workflow" at bounding box center [386, 7] width 23 height 5
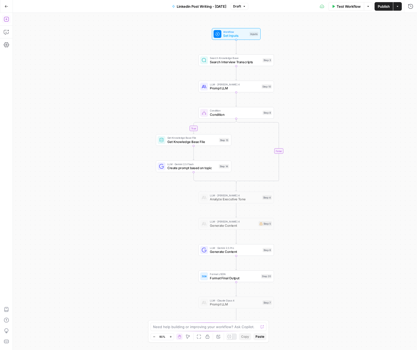
click at [7, 19] on icon "button" at bounding box center [6, 19] width 5 height 5
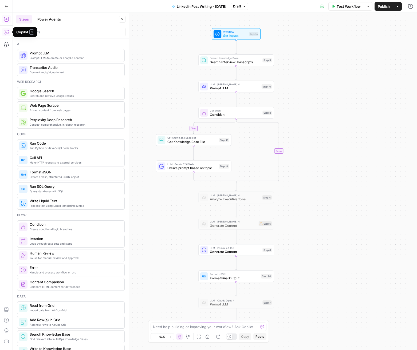
click at [57, 58] on span "Prompt LLMs to create or analyze content" at bounding box center [75, 58] width 90 height 4
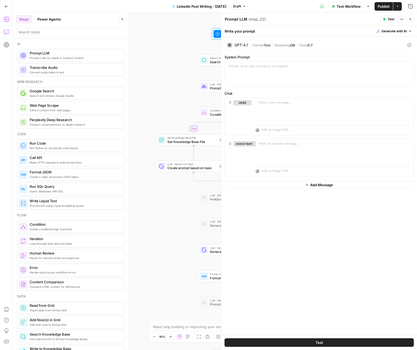
click at [388, 36] on div "Write your prompt Generate with AI" at bounding box center [319, 31] width 196 height 11
click at [388, 33] on span "Generate with AI" at bounding box center [393, 31] width 25 height 5
click at [385, 45] on span "Generate" at bounding box center [386, 42] width 39 height 5
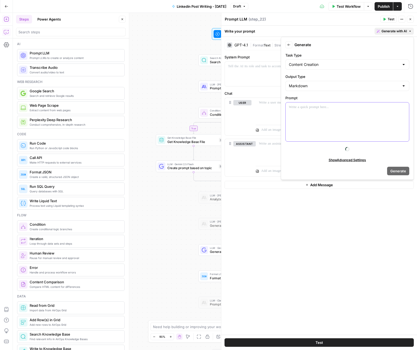
click at [351, 113] on div at bounding box center [347, 121] width 123 height 39
click at [323, 105] on p "To enrich screen reader interactions, please activate Accessibility in Grammarl…" at bounding box center [347, 107] width 117 height 5
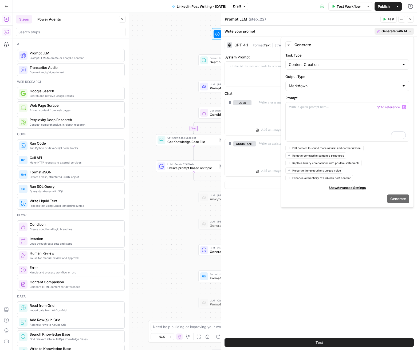
click at [326, 55] on label "Task Type" at bounding box center [347, 55] width 124 height 5
click at [326, 62] on input "Content Creation" at bounding box center [344, 64] width 110 height 5
click at [326, 62] on input "Task Type" at bounding box center [344, 64] width 110 height 5
click at [321, 94] on span "Entity Extraction" at bounding box center [346, 92] width 113 height 5
type input "Entity Extraction"
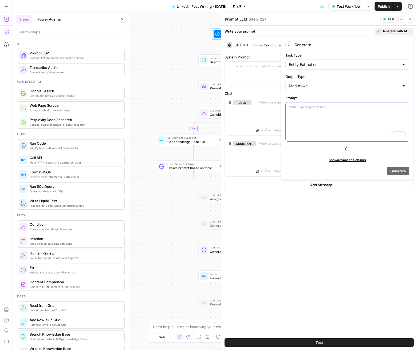
click at [310, 115] on div "To enrich screen reader interactions, please activate Accessibility in Grammarl…" at bounding box center [347, 121] width 123 height 39
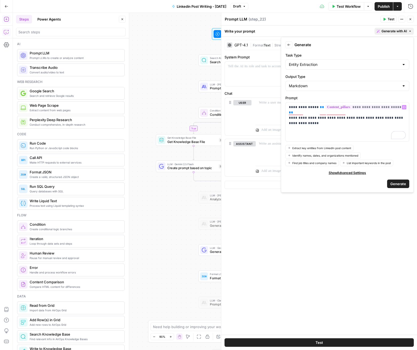
click at [412, 186] on div "**********" at bounding box center [347, 115] width 133 height 156
click at [408, 185] on button "Generate" at bounding box center [398, 184] width 22 height 9
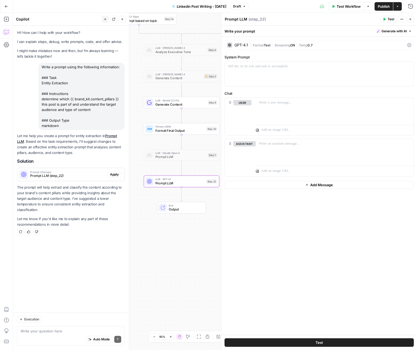
click at [112, 174] on span "Apply" at bounding box center [114, 174] width 9 height 5
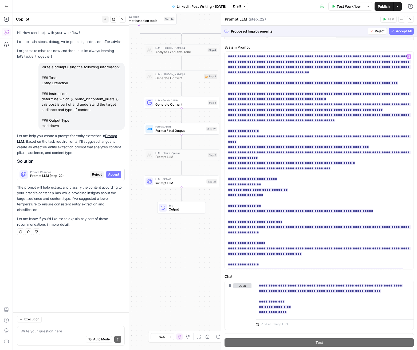
scroll to position [177, 0]
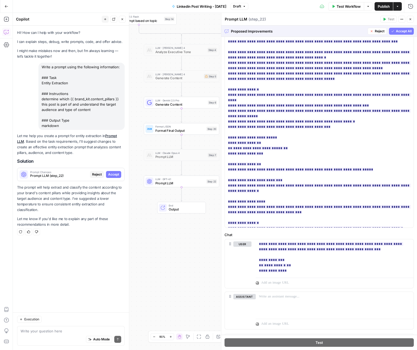
click at [401, 32] on span "Accept All" at bounding box center [404, 31] width 16 height 5
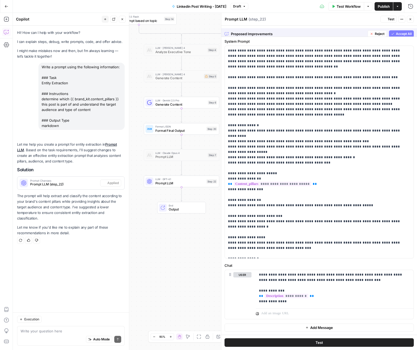
scroll to position [0, 0]
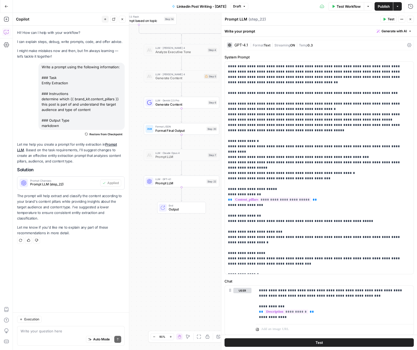
click at [244, 44] on div "GPT-4.1" at bounding box center [241, 45] width 14 height 4
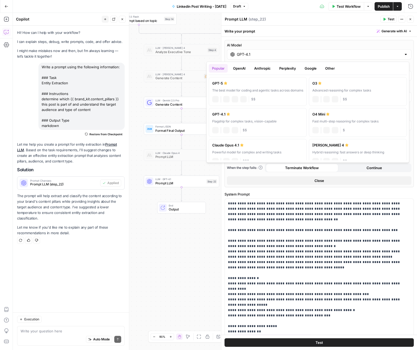
click at [245, 54] on input "GPT-4.1" at bounding box center [319, 54] width 165 height 5
click at [265, 84] on div "GPT-5" at bounding box center [257, 83] width 91 height 5
type input "GPT-5"
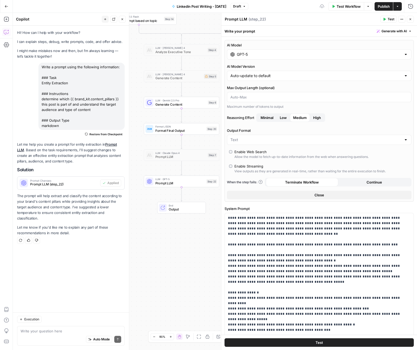
click at [270, 54] on input "GPT-5" at bounding box center [319, 54] width 165 height 5
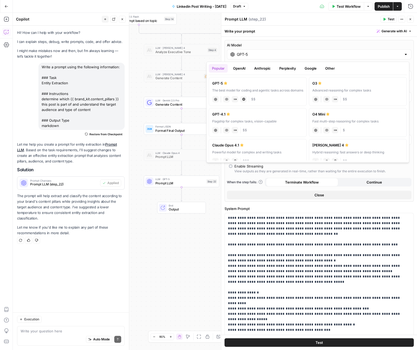
click at [293, 45] on label "AI Model" at bounding box center [319, 44] width 184 height 5
click at [293, 52] on input "GPT-5" at bounding box center [319, 54] width 165 height 5
click at [405, 52] on div at bounding box center [406, 54] width 4 height 5
click at [346, 249] on p "**********" at bounding box center [319, 319] width 182 height 208
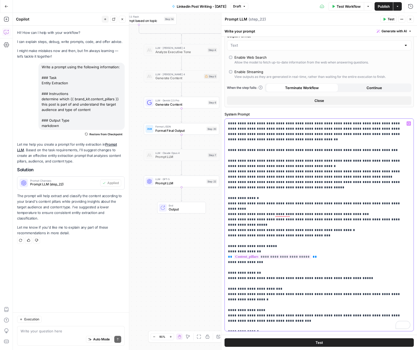
scroll to position [94, 0]
click at [189, 184] on span "Prompt LLM" at bounding box center [179, 183] width 49 height 5
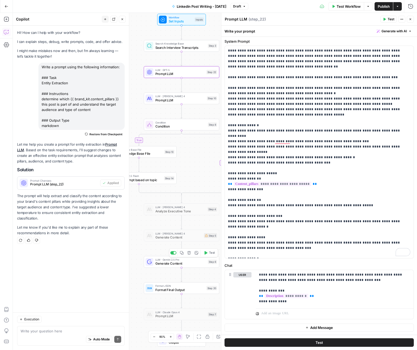
click at [171, 266] on span "Generate Content" at bounding box center [180, 263] width 51 height 5
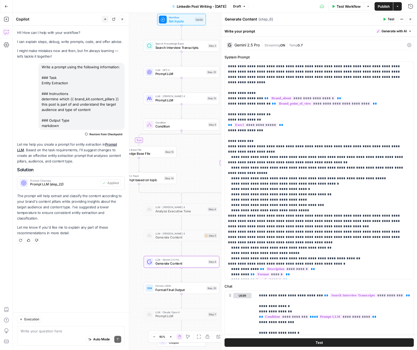
click at [394, 28] on button "Generate with AI" at bounding box center [393, 31] width 39 height 7
click at [377, 59] on div "Improve your existing prompt" at bounding box center [386, 60] width 45 height 5
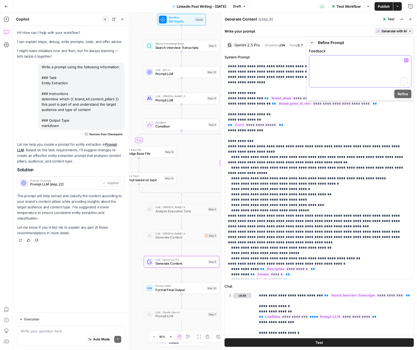
click at [376, 60] on p "To enrich screen reader interactions, please activate Accessibility in Grammarl…" at bounding box center [360, 60] width 96 height 5
click at [407, 61] on icon "button" at bounding box center [406, 60] width 3 height 2
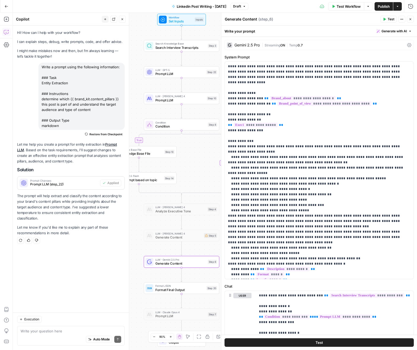
click at [397, 30] on span "Generate with AI" at bounding box center [393, 31] width 25 height 5
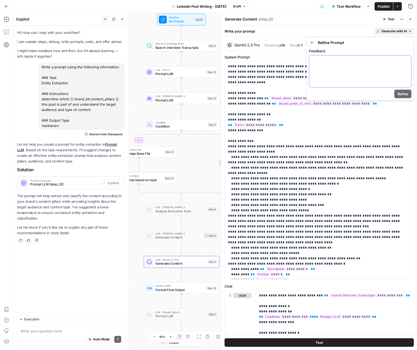
click at [366, 66] on div at bounding box center [360, 72] width 102 height 32
drag, startPoint x: 390, startPoint y: 69, endPoint x: 382, endPoint y: 62, distance: 10.0
click at [382, 62] on div "**********" at bounding box center [360, 72] width 102 height 32
click at [382, 62] on p "**********" at bounding box center [360, 63] width 96 height 11
drag, startPoint x: 327, startPoint y: 66, endPoint x: 387, endPoint y: 59, distance: 60.0
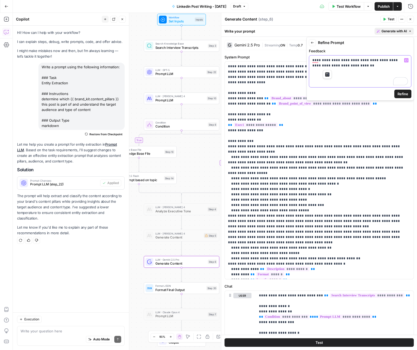
click at [387, 59] on p "**********" at bounding box center [360, 63] width 96 height 11
click at [376, 64] on p "**********" at bounding box center [360, 63] width 96 height 11
click at [406, 60] on icon "button" at bounding box center [406, 60] width 3 height 3
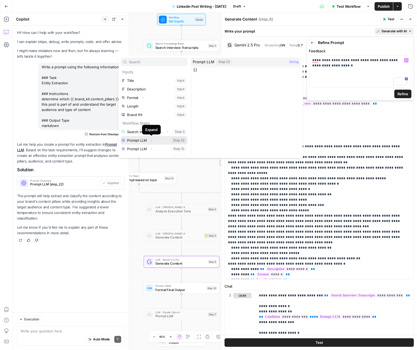
click at [148, 141] on button "Expand" at bounding box center [151, 140] width 7 height 7
click at [151, 140] on icon "button" at bounding box center [151, 140] width 3 height 3
click at [154, 150] on button "Select variable Output" at bounding box center [156, 149] width 61 height 9
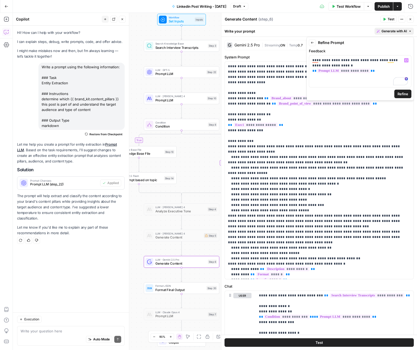
click at [396, 98] on div "**********" at bounding box center [359, 69] width 107 height 64
click at [399, 95] on span "Refine" at bounding box center [402, 93] width 11 height 5
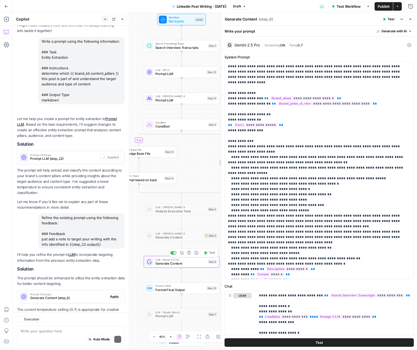
scroll to position [50, 0]
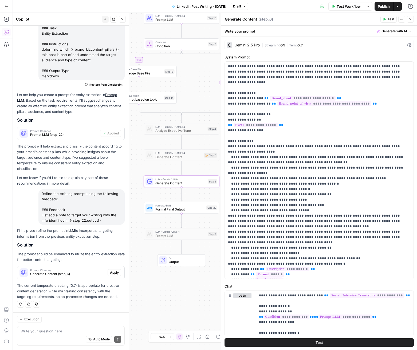
click at [98, 270] on span "Prompt Changes" at bounding box center [67, 270] width 75 height 3
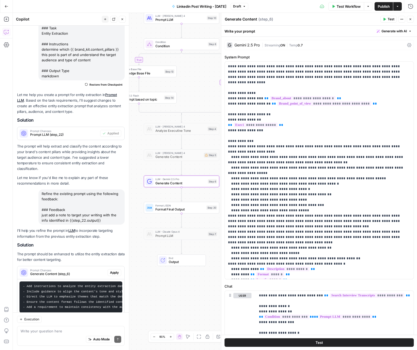
click at [114, 271] on span "Apply" at bounding box center [114, 272] width 9 height 5
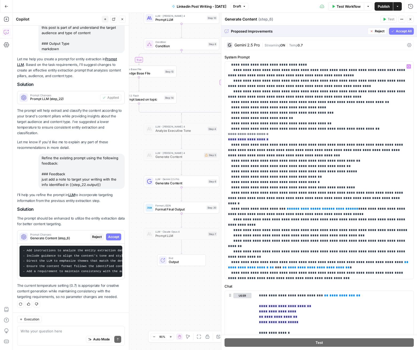
scroll to position [369, 0]
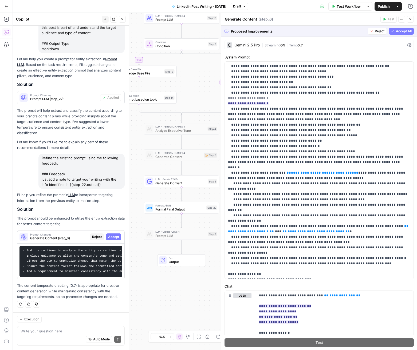
click at [396, 32] on span "Accept All" at bounding box center [404, 31] width 16 height 5
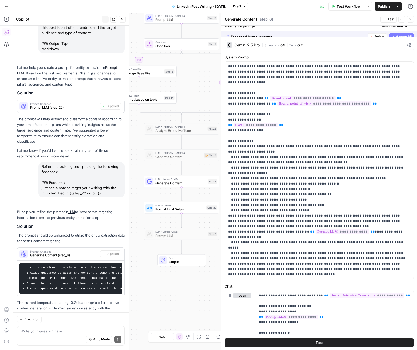
scroll to position [94, 0]
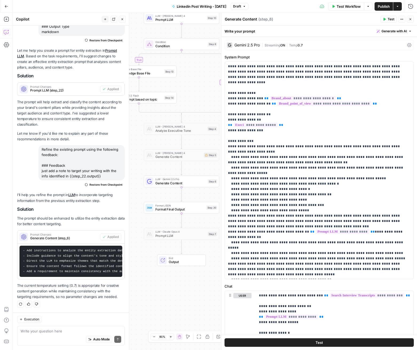
click at [387, 9] on span "Publish" at bounding box center [384, 6] width 12 height 5
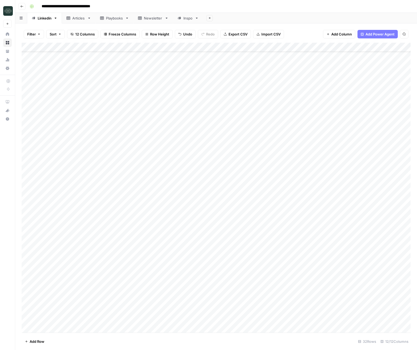
scroll to position [18, 0]
click at [309, 321] on div "Add Column" at bounding box center [216, 188] width 389 height 290
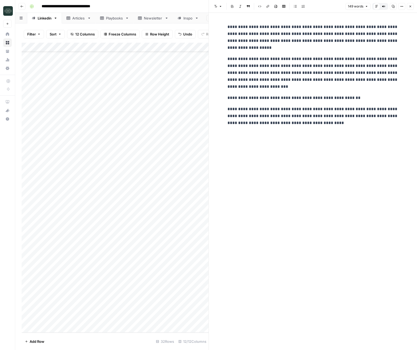
click at [409, 6] on icon "button" at bounding box center [410, 6] width 3 height 3
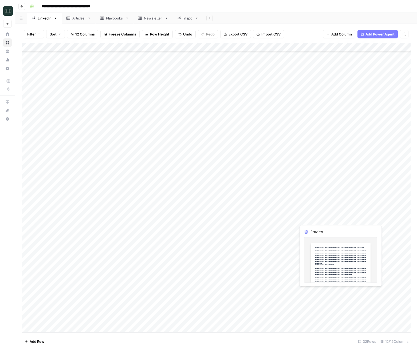
click at [317, 293] on div "Add Column" at bounding box center [216, 188] width 389 height 290
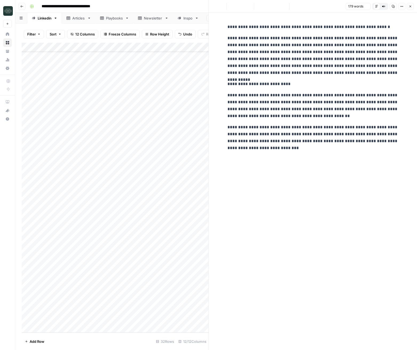
click at [314, 204] on div "**********" at bounding box center [312, 181] width 177 height 337
click at [412, 5] on icon "button" at bounding box center [410, 6] width 3 height 3
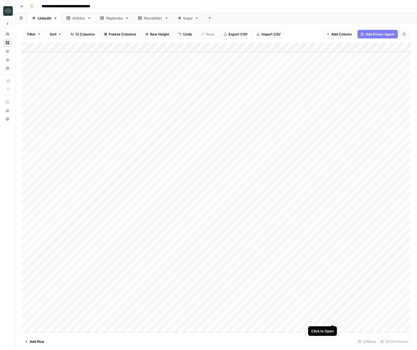
click at [330, 319] on div "Add Column" at bounding box center [216, 188] width 389 height 290
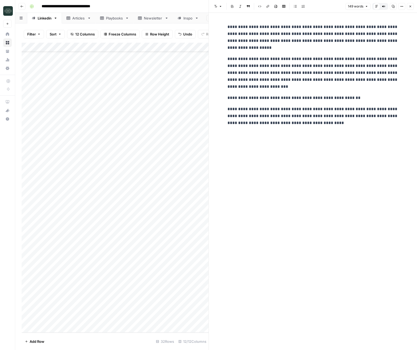
click at [384, 7] on icon "button" at bounding box center [383, 6] width 3 height 3
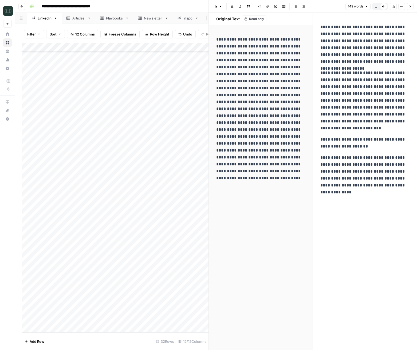
click at [376, 7] on icon "button" at bounding box center [376, 6] width 3 height 3
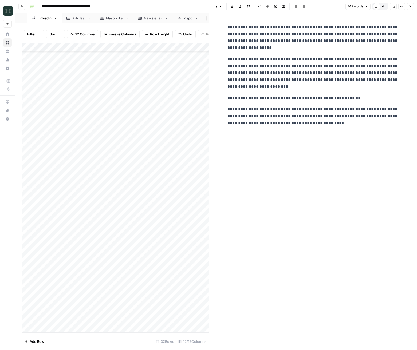
click at [412, 7] on icon "button" at bounding box center [410, 6] width 3 height 3
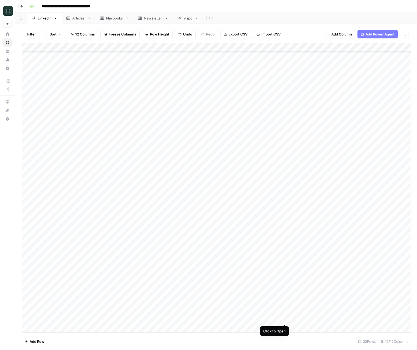
click at [285, 320] on div "Add Column" at bounding box center [216, 188] width 389 height 290
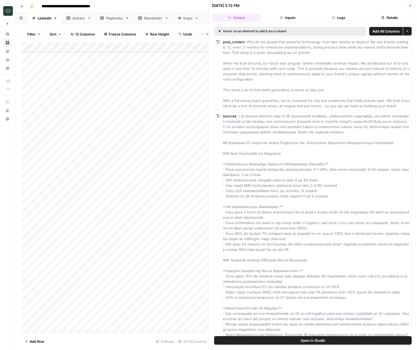
click at [340, 17] on button "Logs" at bounding box center [338, 17] width 49 height 9
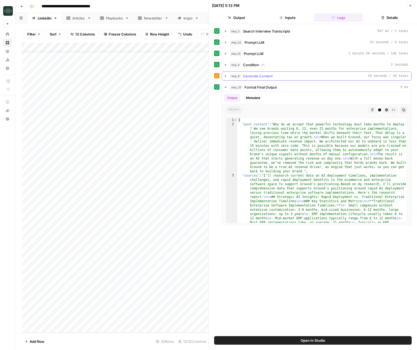
click at [227, 77] on icon "button" at bounding box center [225, 76] width 4 height 4
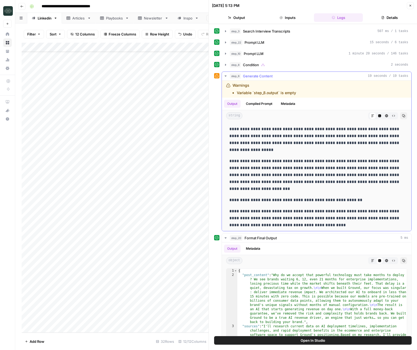
click at [260, 108] on button "Compiled Prompt" at bounding box center [259, 104] width 33 height 8
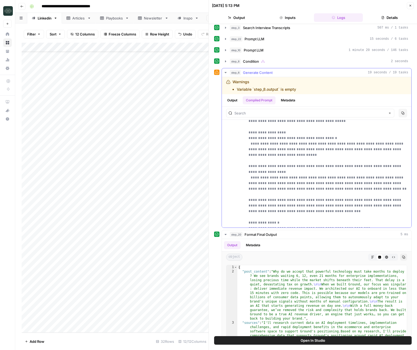
scroll to position [6, 0]
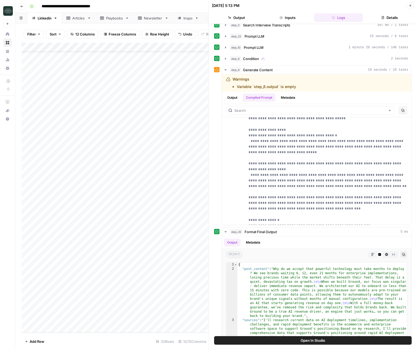
click at [408, 2] on button "Close" at bounding box center [410, 5] width 7 height 7
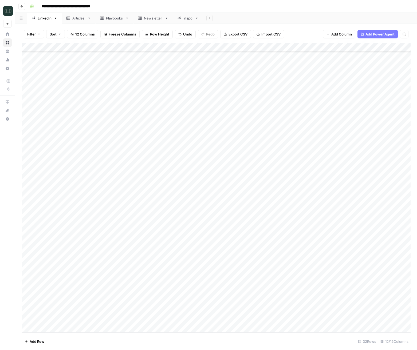
click at [292, 311] on div "Add Column" at bounding box center [216, 188] width 389 height 290
